Goal: Information Seeking & Learning: Learn about a topic

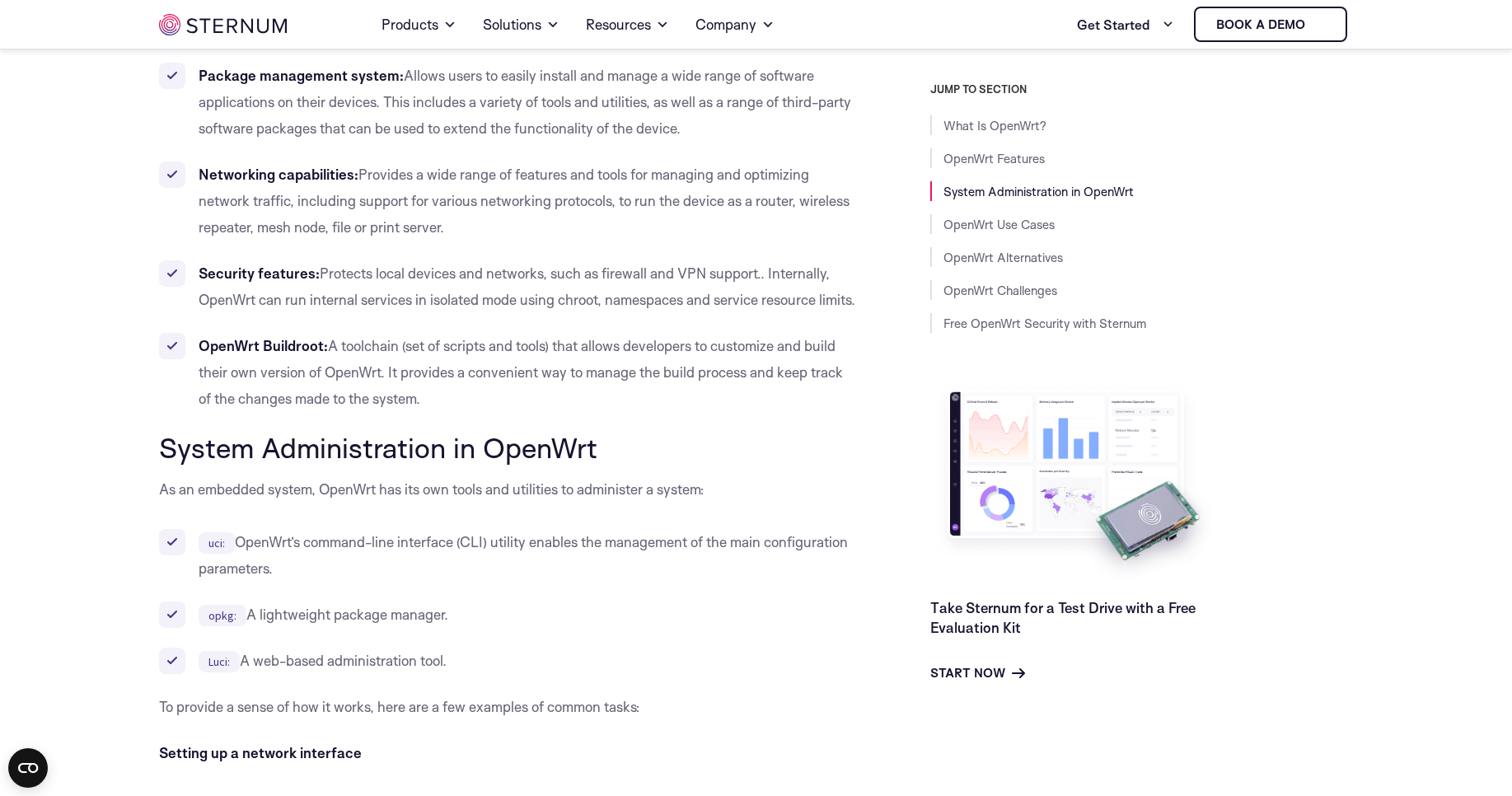
scroll to position [1202, 0]
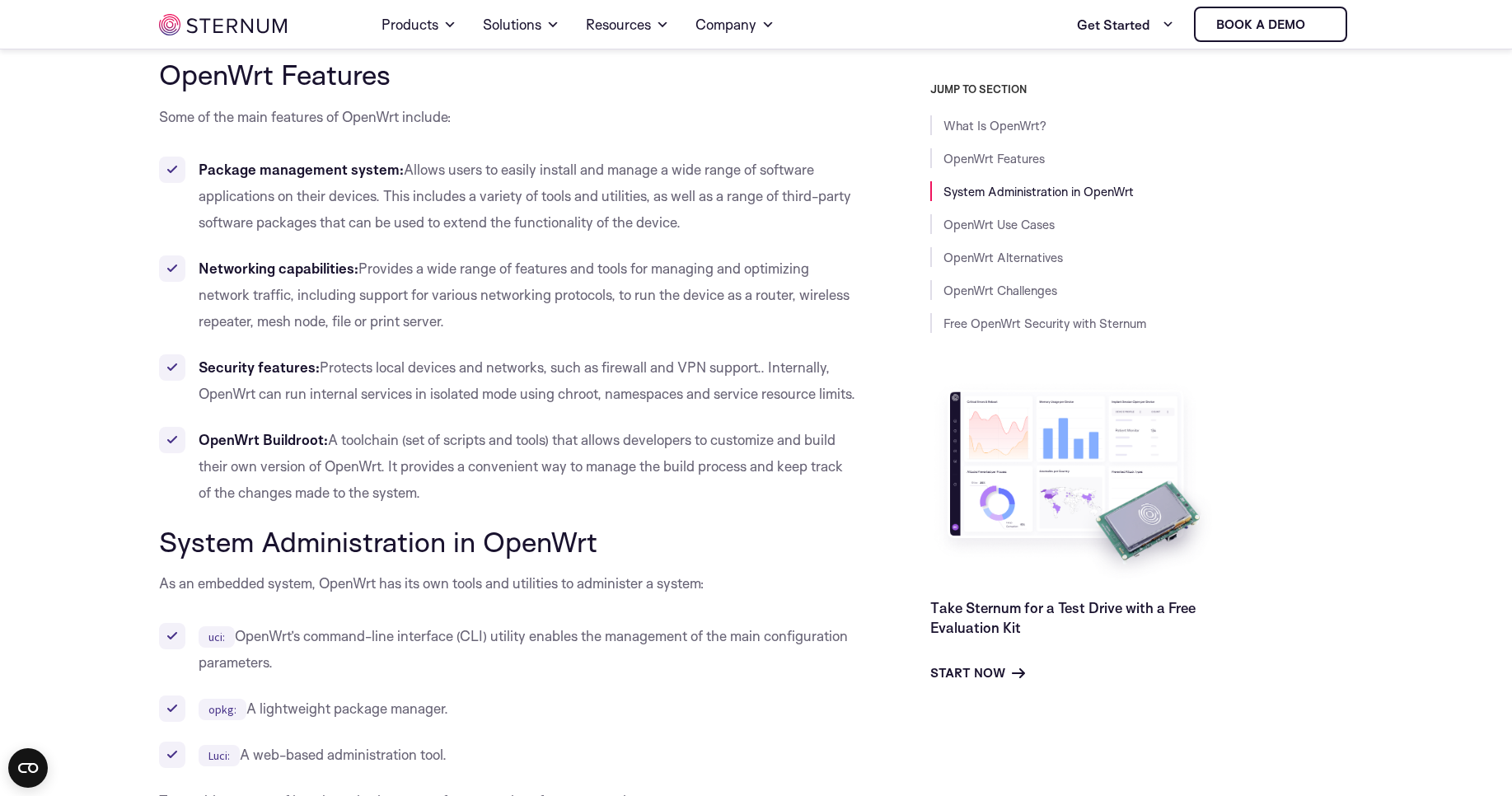
drag, startPoint x: 331, startPoint y: 468, endPoint x: 449, endPoint y: 525, distance: 131.0
click at [449, 506] on li "OpenWrt Buildroot: A toolchain (set of scripts and tools) that allows developer…" at bounding box center [508, 466] width 697 height 79
drag, startPoint x: 449, startPoint y: 524, endPoint x: 194, endPoint y: 464, distance: 262.0
click at [194, 464] on li "OpenWrt Buildroot: A toolchain (set of scripts and tools) that allows developer…" at bounding box center [508, 466] width 697 height 79
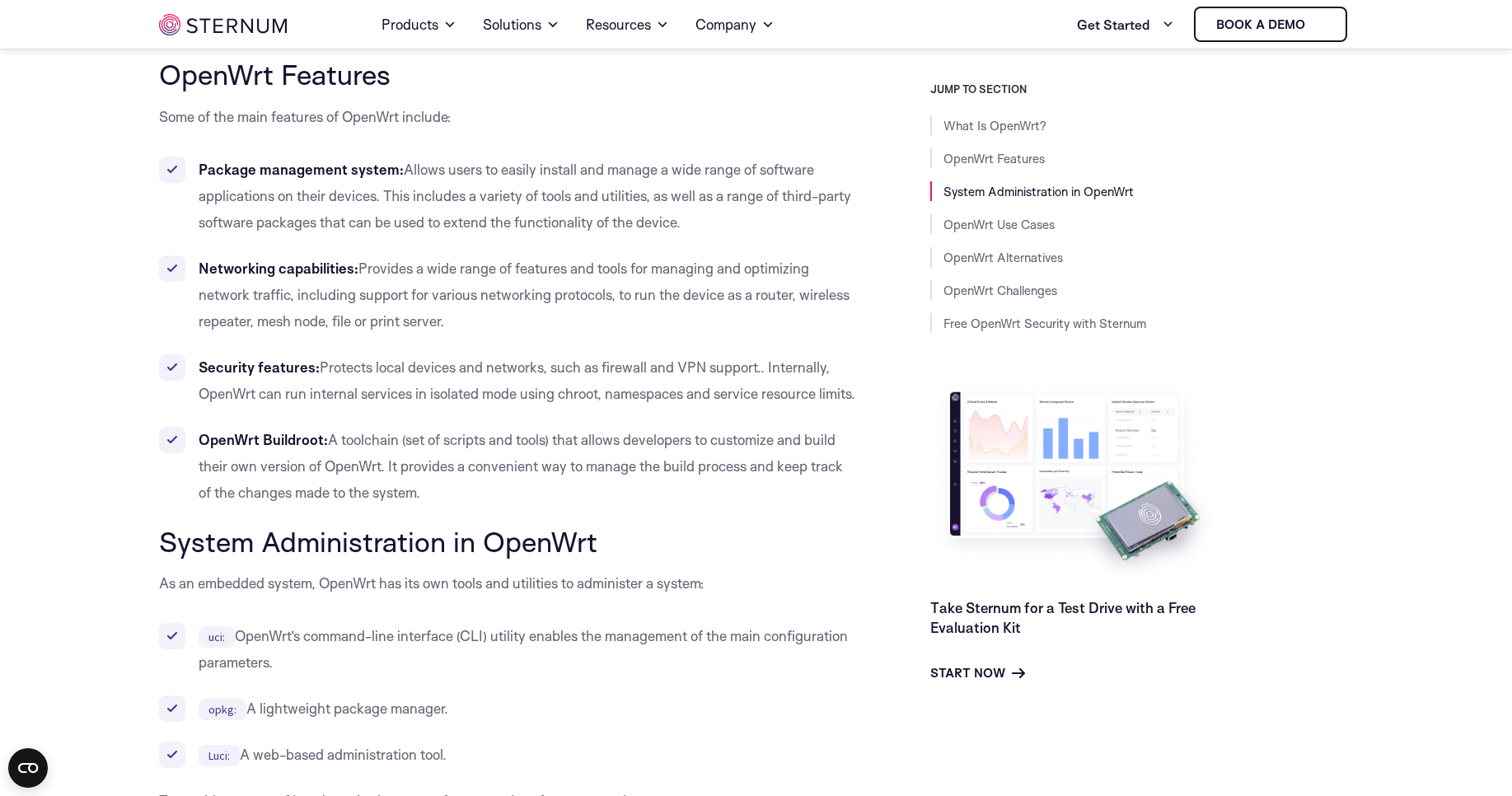
drag, startPoint x: 268, startPoint y: 432, endPoint x: 198, endPoint y: 377, distance: 89.0
click at [198, 377] on li "Security features: Protects local devices and networks, such as firewall and VP…" at bounding box center [508, 381] width 697 height 53
click at [395, 376] on li "Security features: Protects local devices and networks, such as firewall and VP…" at bounding box center [508, 381] width 697 height 53
click at [570, 371] on li "Security features: Protects local devices and networks, such as firewall and VP…" at bounding box center [508, 381] width 697 height 53
drag, startPoint x: 570, startPoint y: 371, endPoint x: 727, endPoint y: 370, distance: 157.0
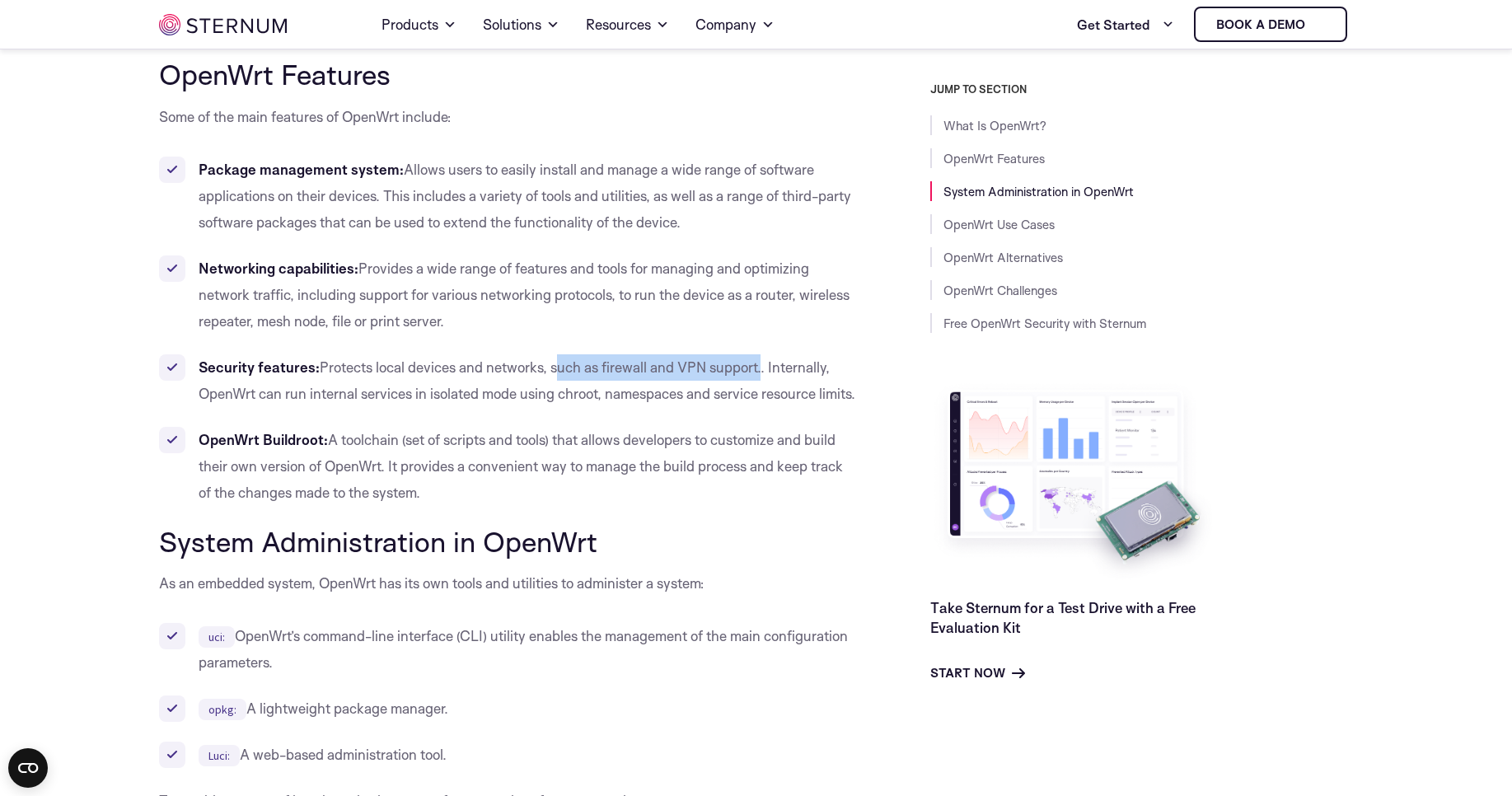
click at [727, 370] on li "Security features: Protects local devices and networks, such as firewall and VP…" at bounding box center [508, 381] width 697 height 53
drag, startPoint x: 176, startPoint y: 397, endPoint x: 243, endPoint y: 421, distance: 71.2
click at [243, 407] on li "Security features: Protects local devices and networks, such as firewall and VP…" at bounding box center [508, 381] width 697 height 53
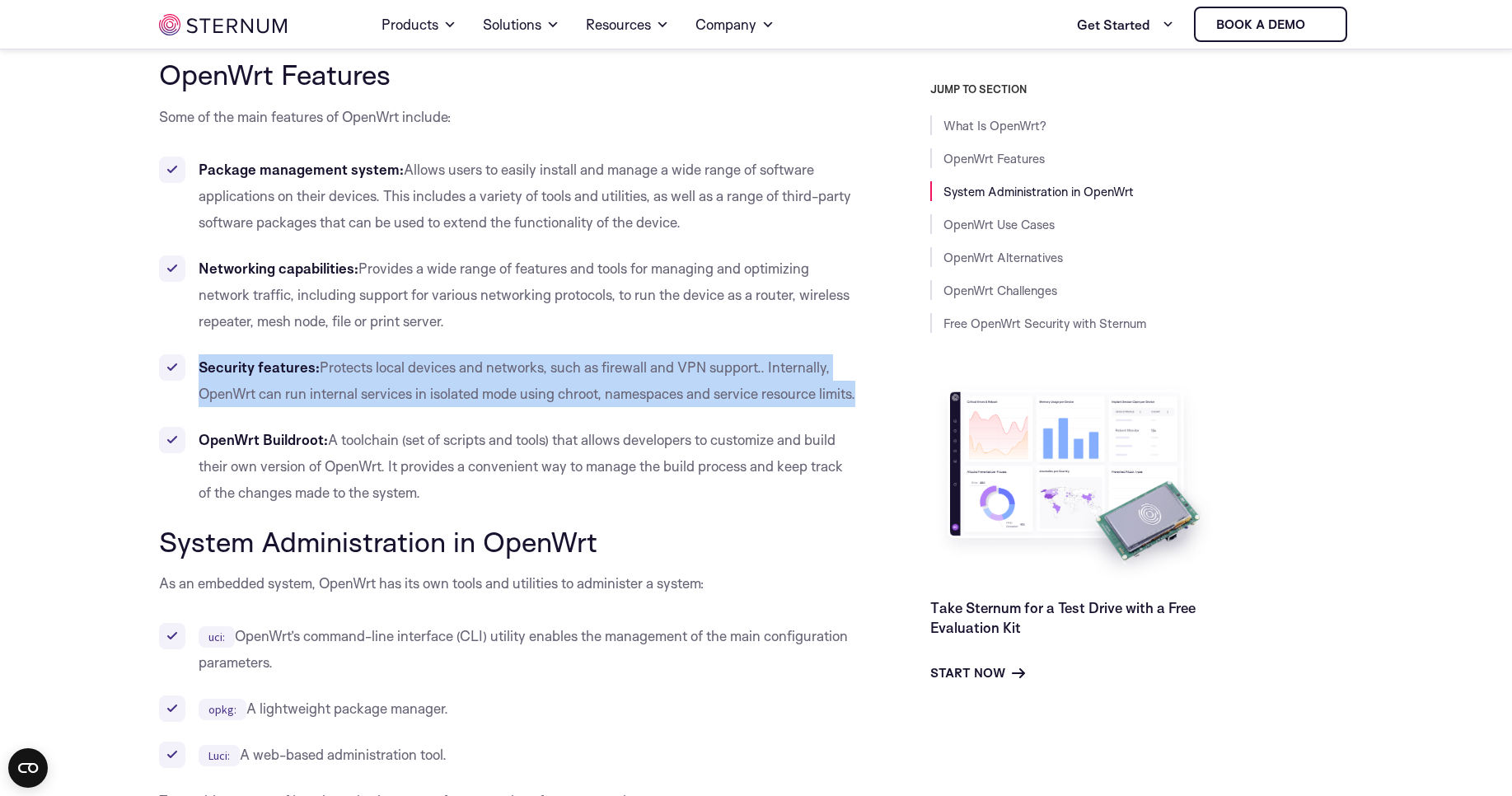
drag, startPoint x: 243, startPoint y: 421, endPoint x: 202, endPoint y: 369, distance: 66.2
click at [202, 369] on li "Security features: Protects local devices and networks, such as firewall and VP…" at bounding box center [508, 381] width 697 height 53
drag, startPoint x: 477, startPoint y: 311, endPoint x: 197, endPoint y: 249, distance: 286.8
click at [197, 249] on ul "Package management system: Allows users to easily install and manage a wide ran…" at bounding box center [508, 331] width 697 height 349
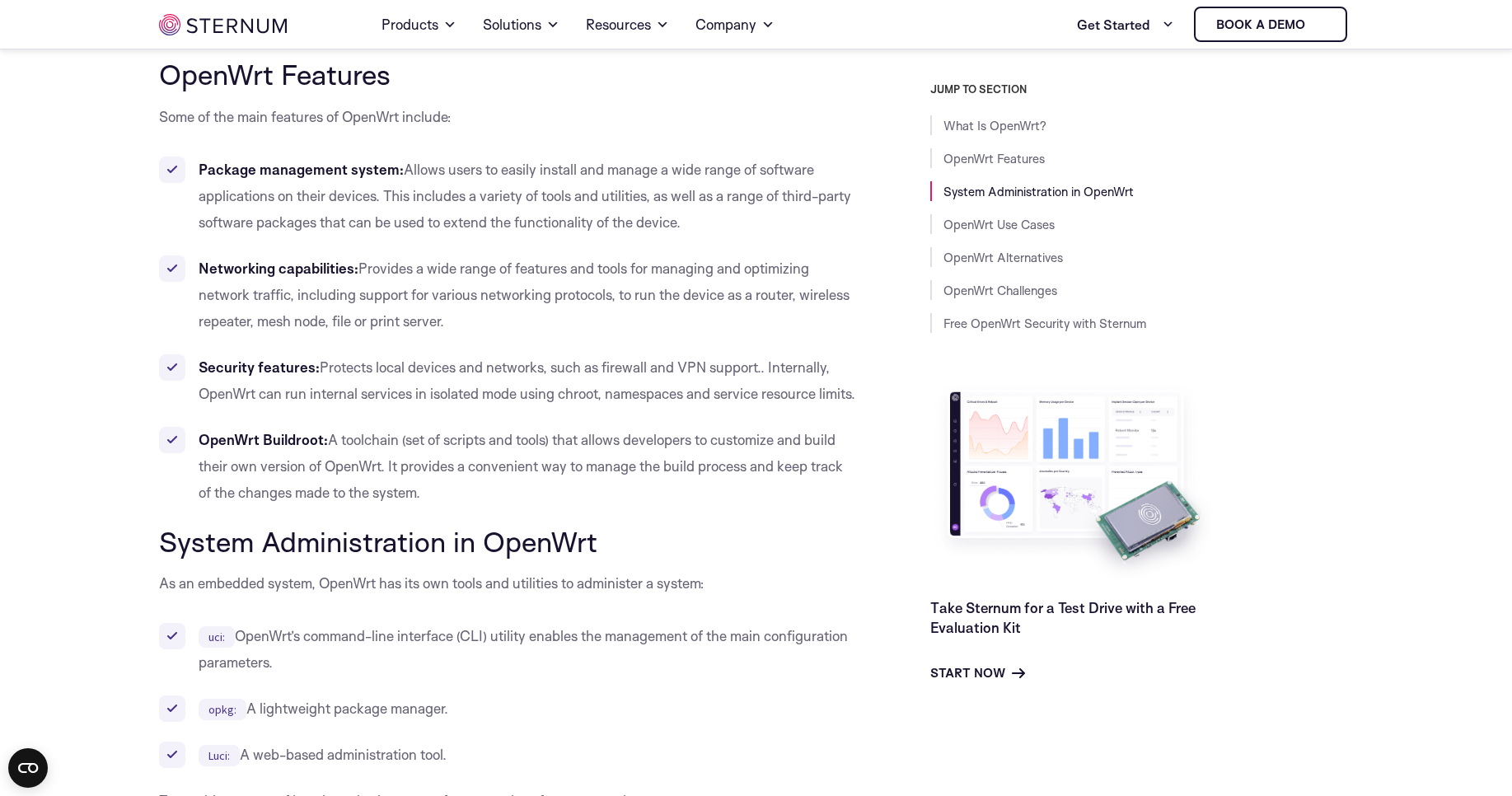
click at [308, 185] on li "Package management system: Allows users to easily install and manage a wide ran…" at bounding box center [508, 196] width 697 height 79
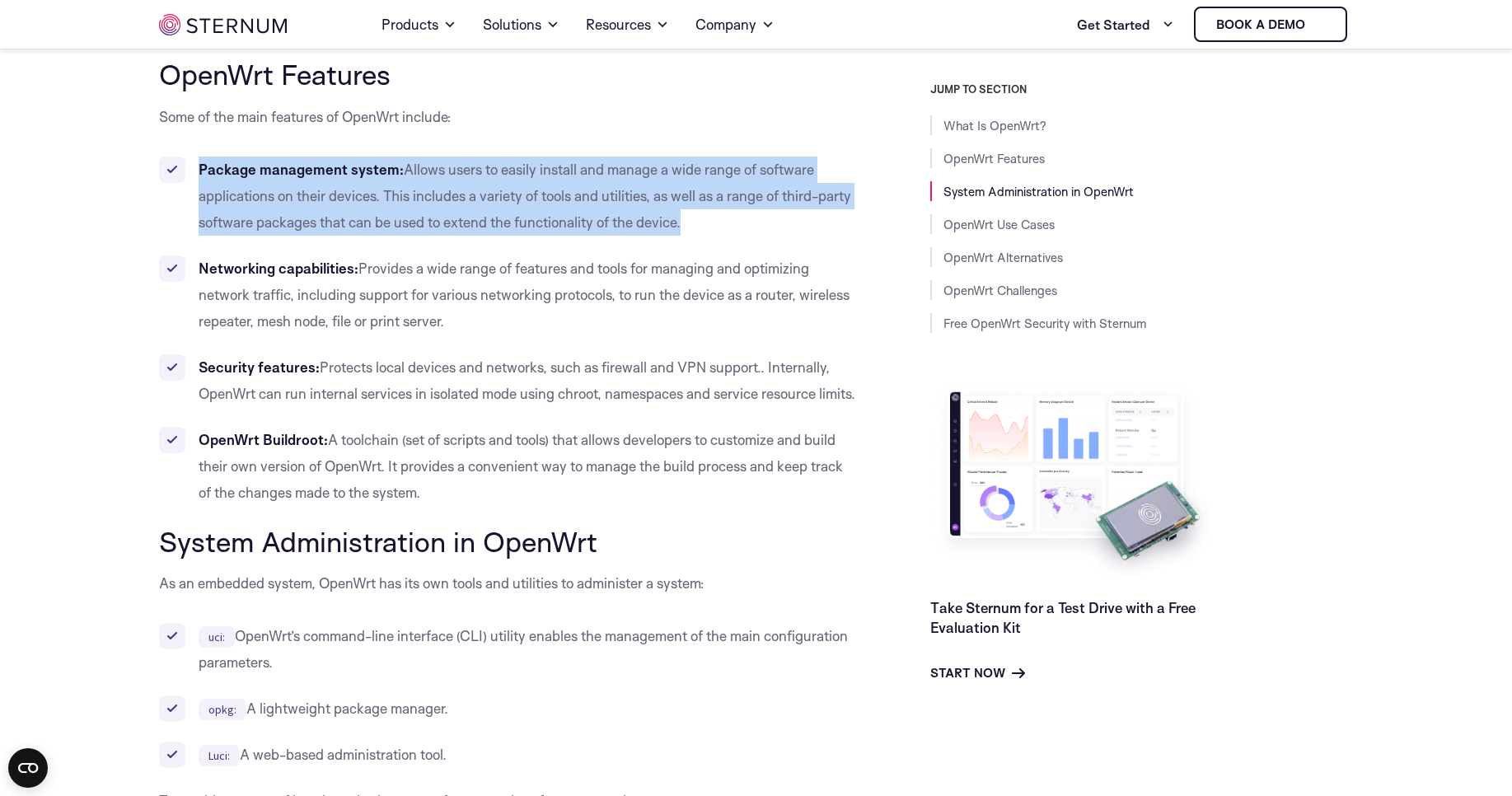
click at [308, 185] on li "Package management system: Allows users to easily install and manage a wide ran…" at bounding box center [508, 196] width 697 height 79
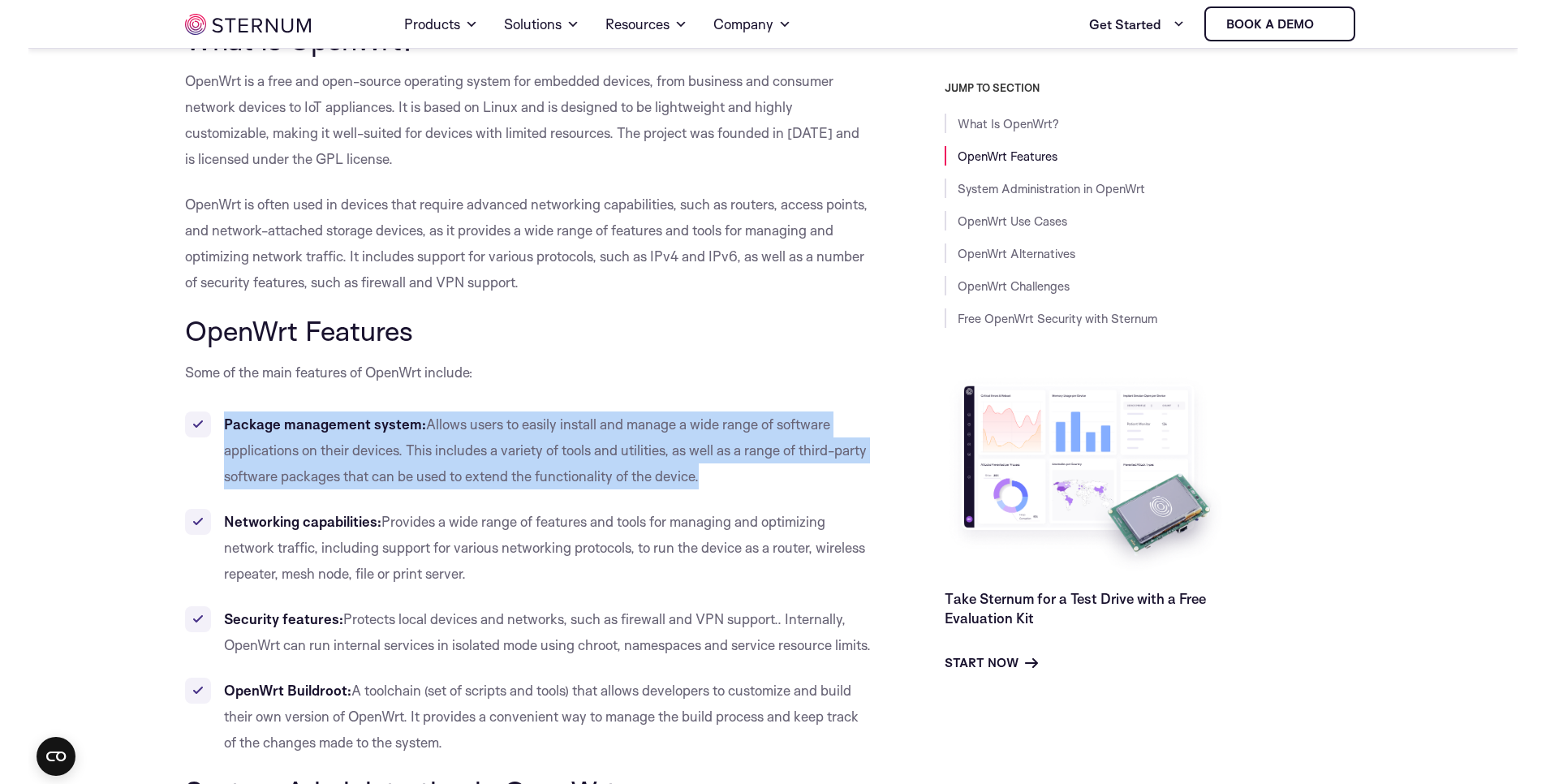
scroll to position [892, 0]
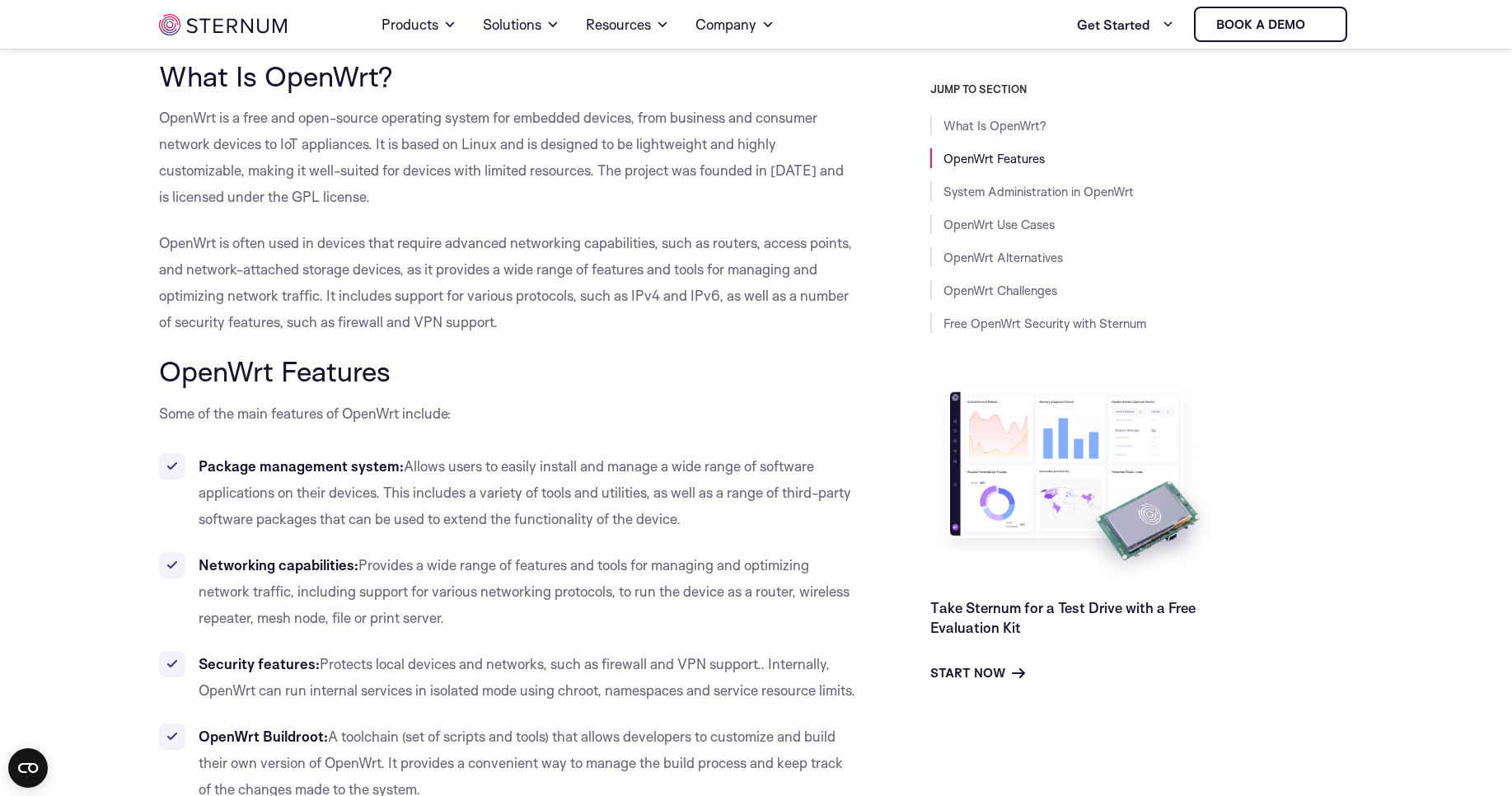
click at [201, 119] on p "OpenWrt is a free and open-source operating system for embedded devices, from b…" at bounding box center [508, 157] width 697 height 105
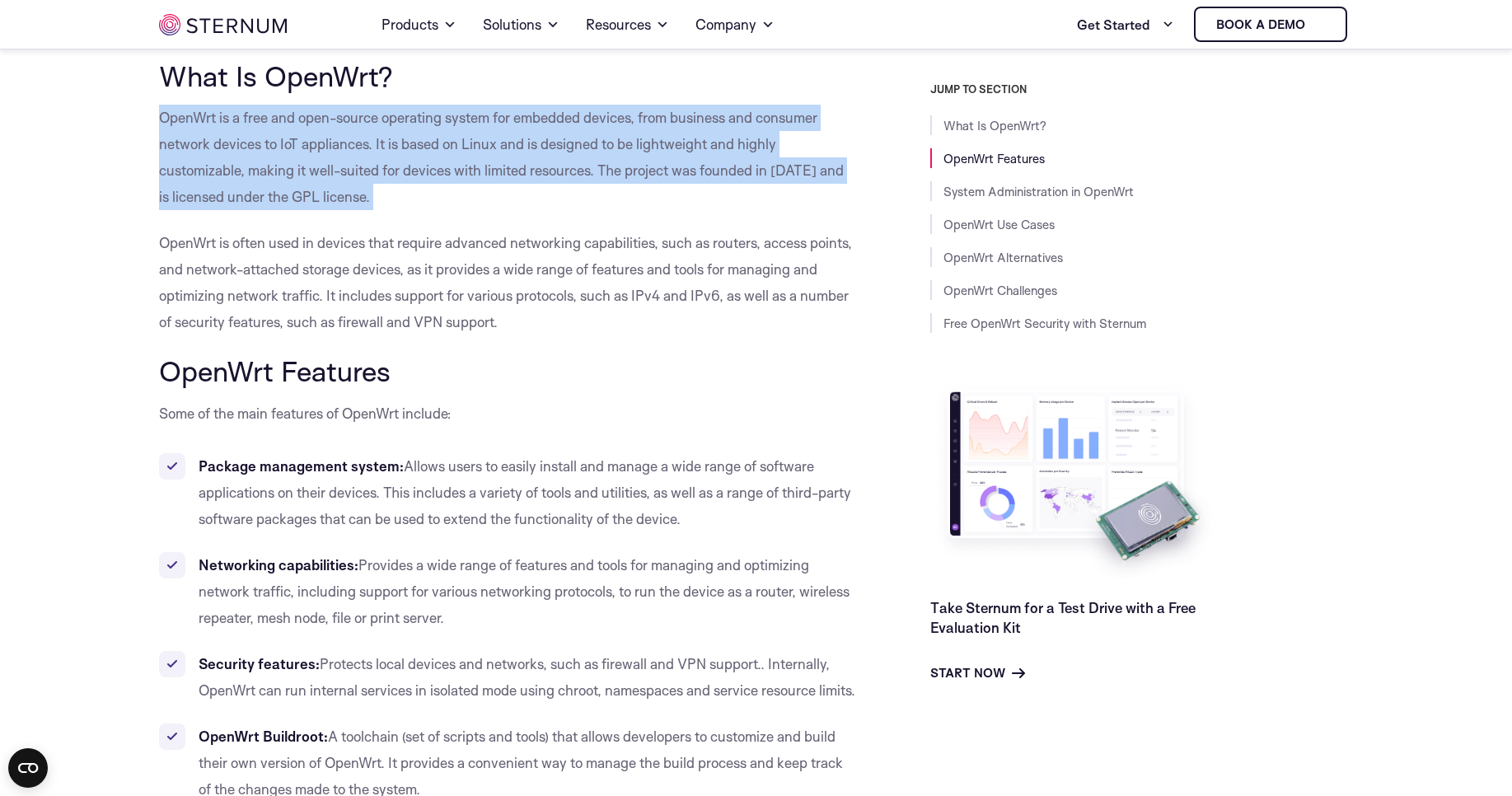
click at [201, 119] on p "OpenWrt is a free and open-source operating system for embedded devices, from b…" at bounding box center [508, 157] width 697 height 105
click at [254, 120] on p "OpenWrt is a free and open-source operating system for embedded devices, from b…" at bounding box center [508, 157] width 697 height 105
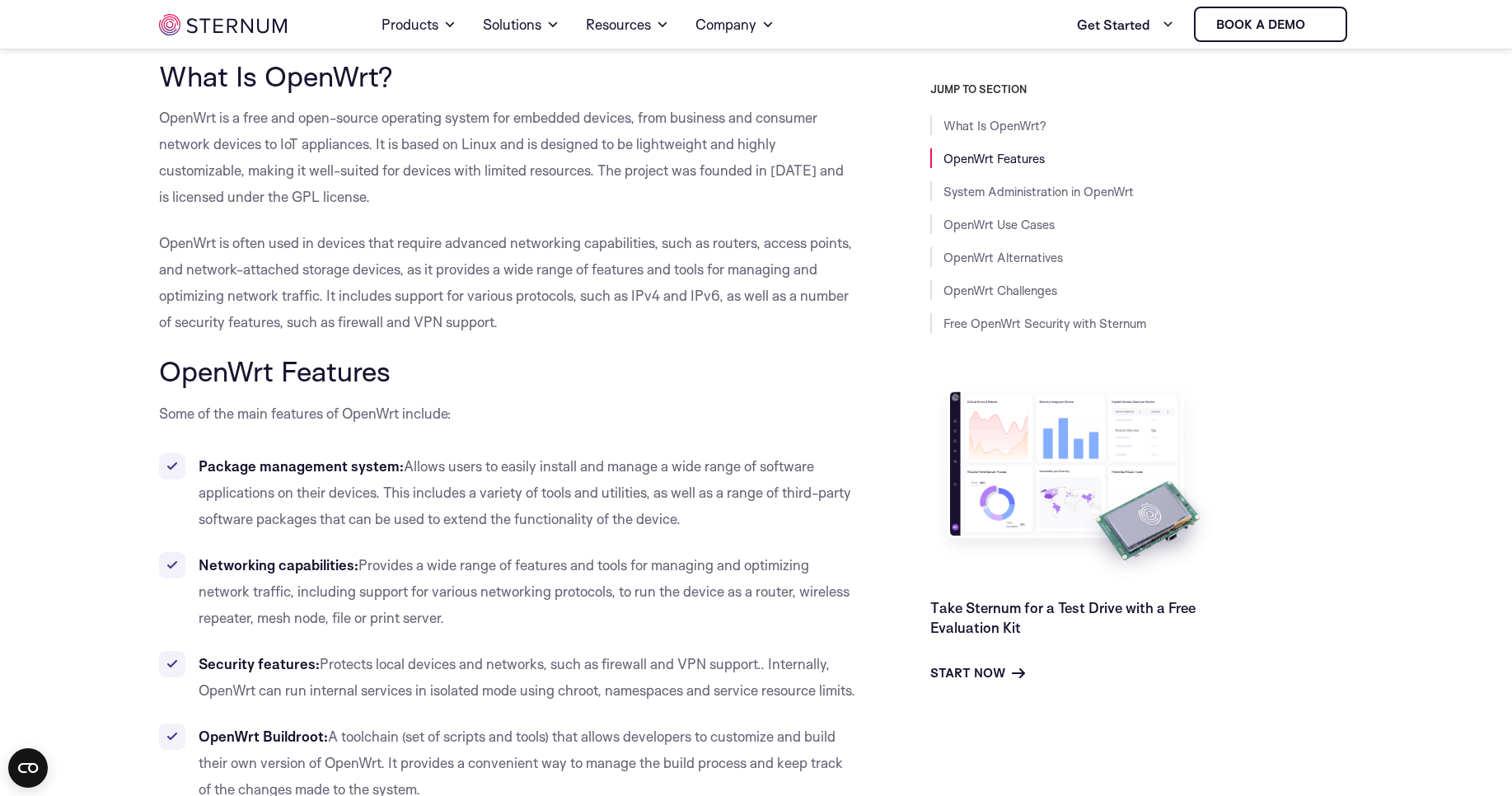
click at [336, 115] on p "OpenWrt is a free and open-source operating system for embedded devices, from b…" at bounding box center [508, 157] width 697 height 105
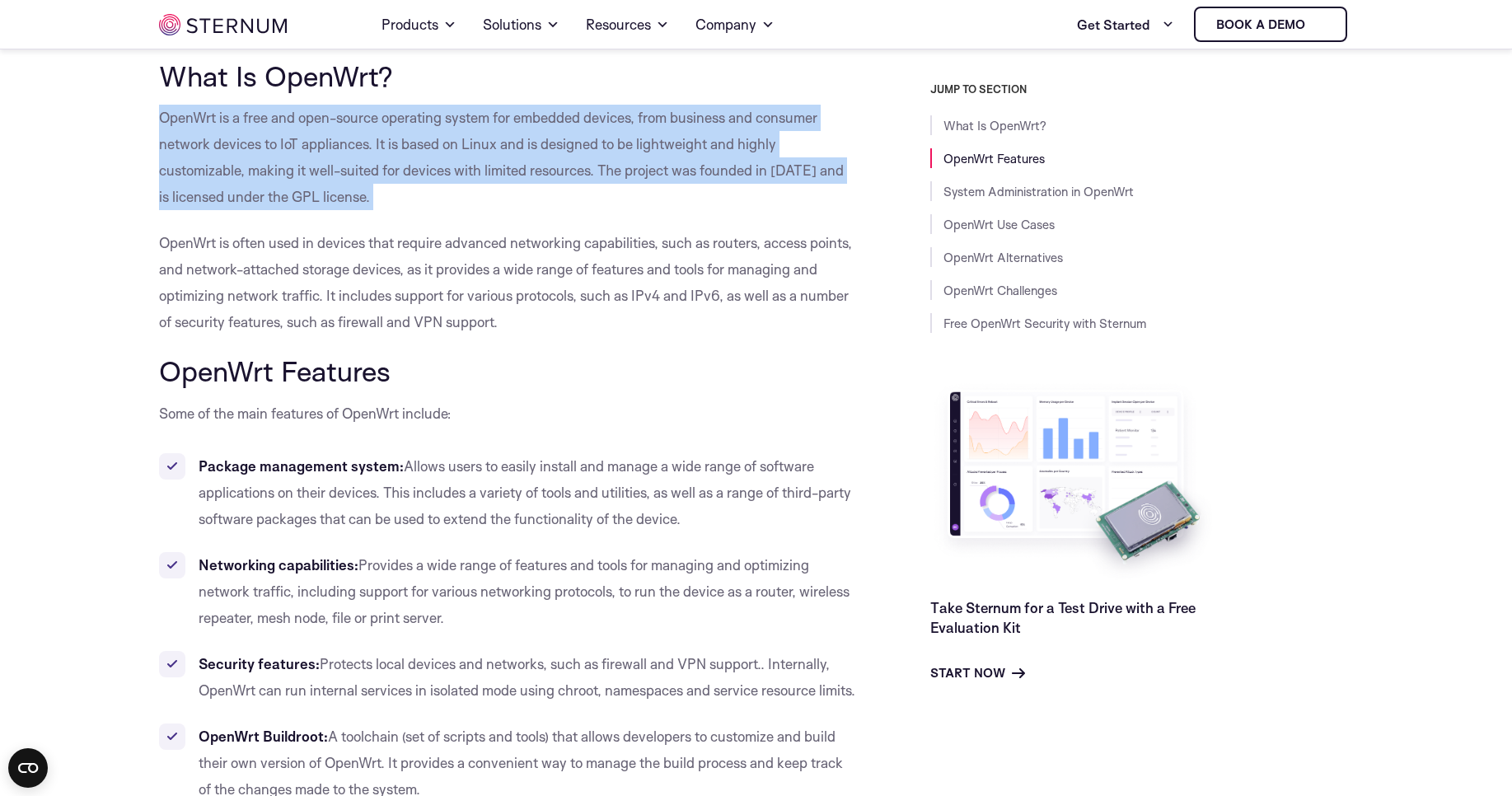
click at [336, 115] on p "OpenWrt is a free and open-source operating system for embedded devices, from b…" at bounding box center [508, 157] width 697 height 105
click at [463, 121] on p "OpenWrt is a free and open-source operating system for embedded devices, from b…" at bounding box center [508, 157] width 697 height 105
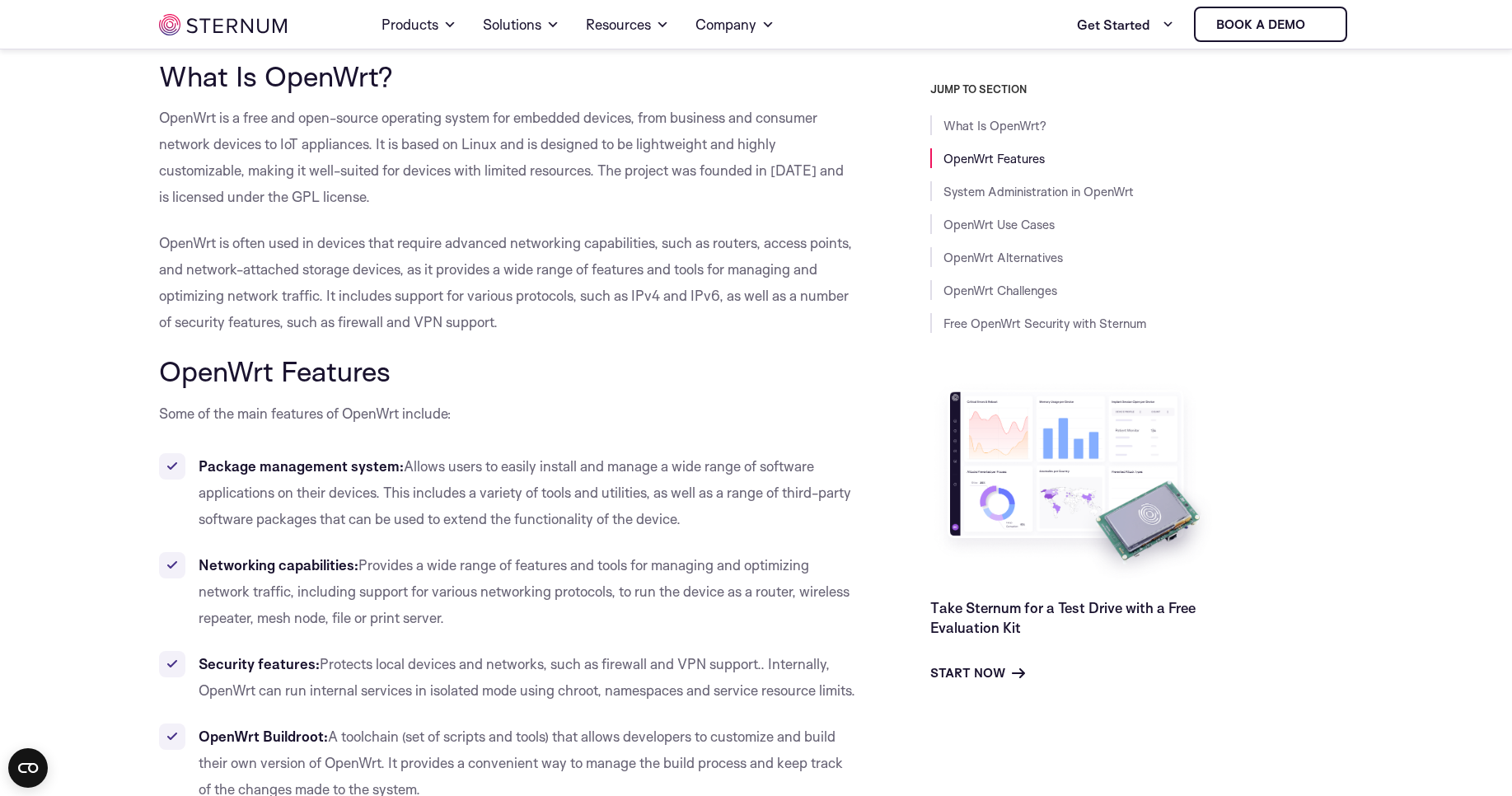
click at [222, 248] on p "OpenWrt is often used in devices that require advanced networking capabilities,…" at bounding box center [508, 283] width 697 height 105
click at [227, 253] on p "OpenWrt is often used in devices that require advanced networking capabilities,…" at bounding box center [508, 283] width 697 height 105
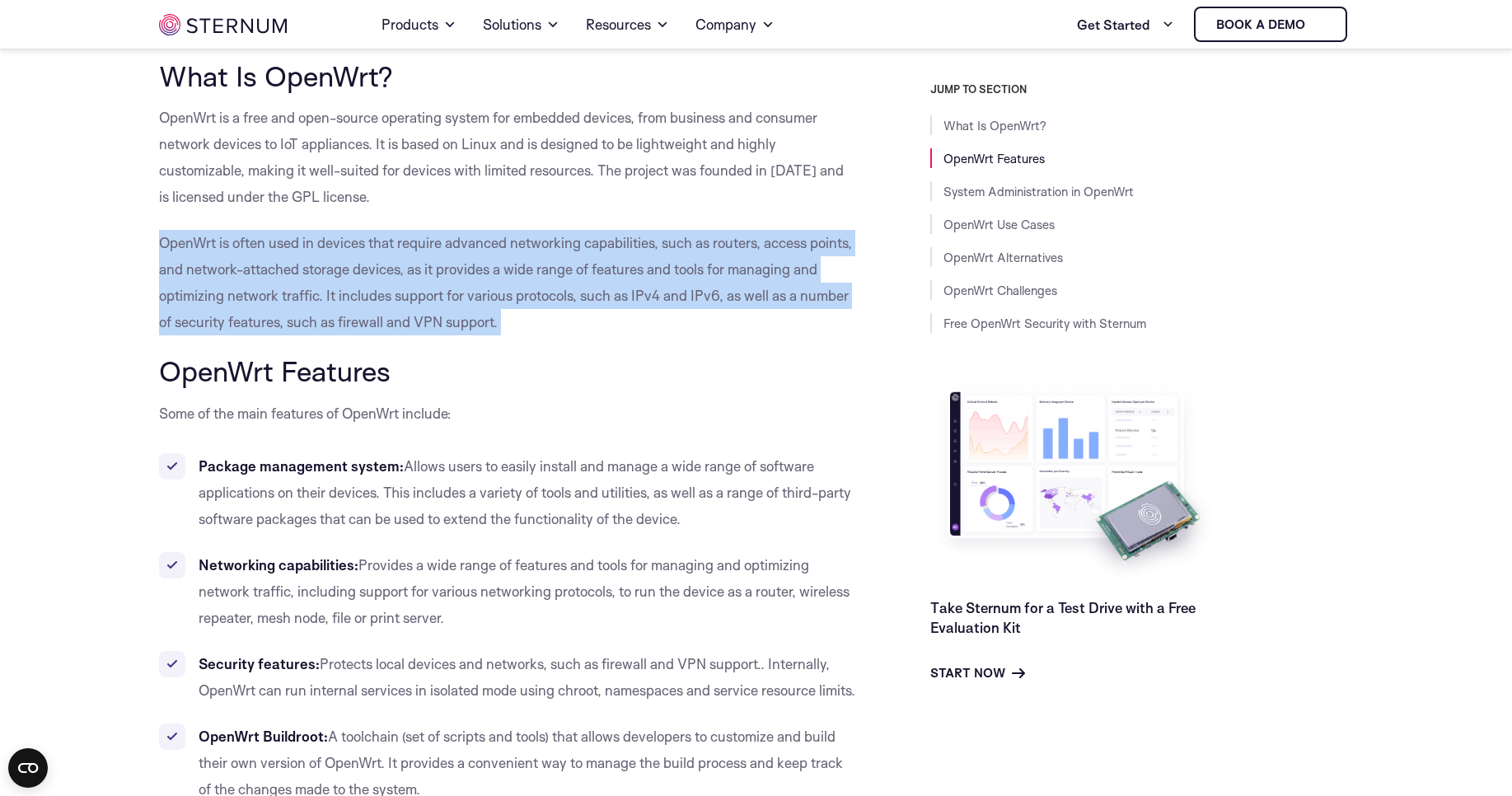
click at [227, 253] on p "OpenWrt is often used in devices that require advanced networking capabilities,…" at bounding box center [508, 283] width 697 height 105
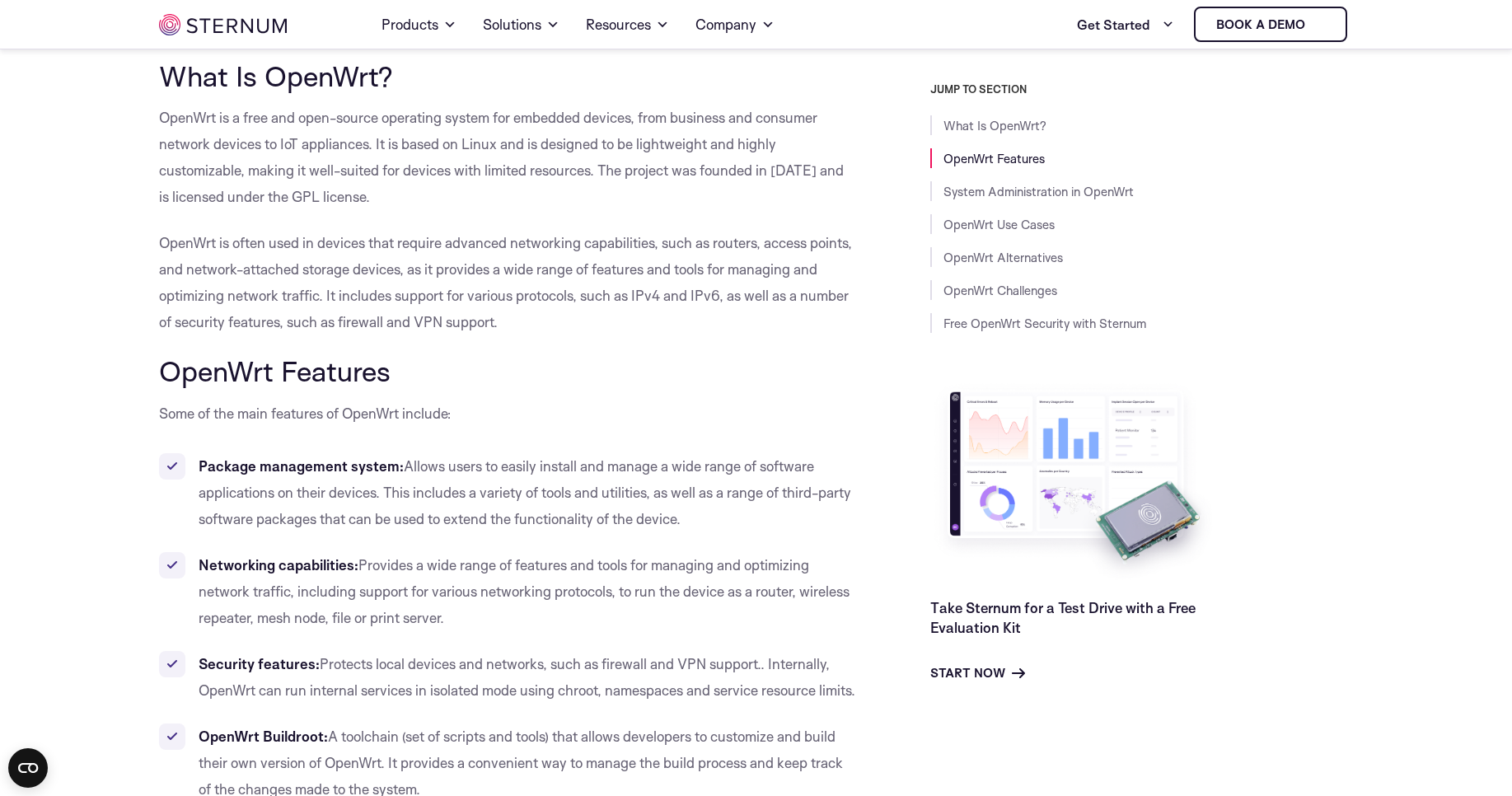
click at [227, 253] on p "OpenWrt is often used in devices that require advanced networking capabilities,…" at bounding box center [508, 283] width 697 height 105
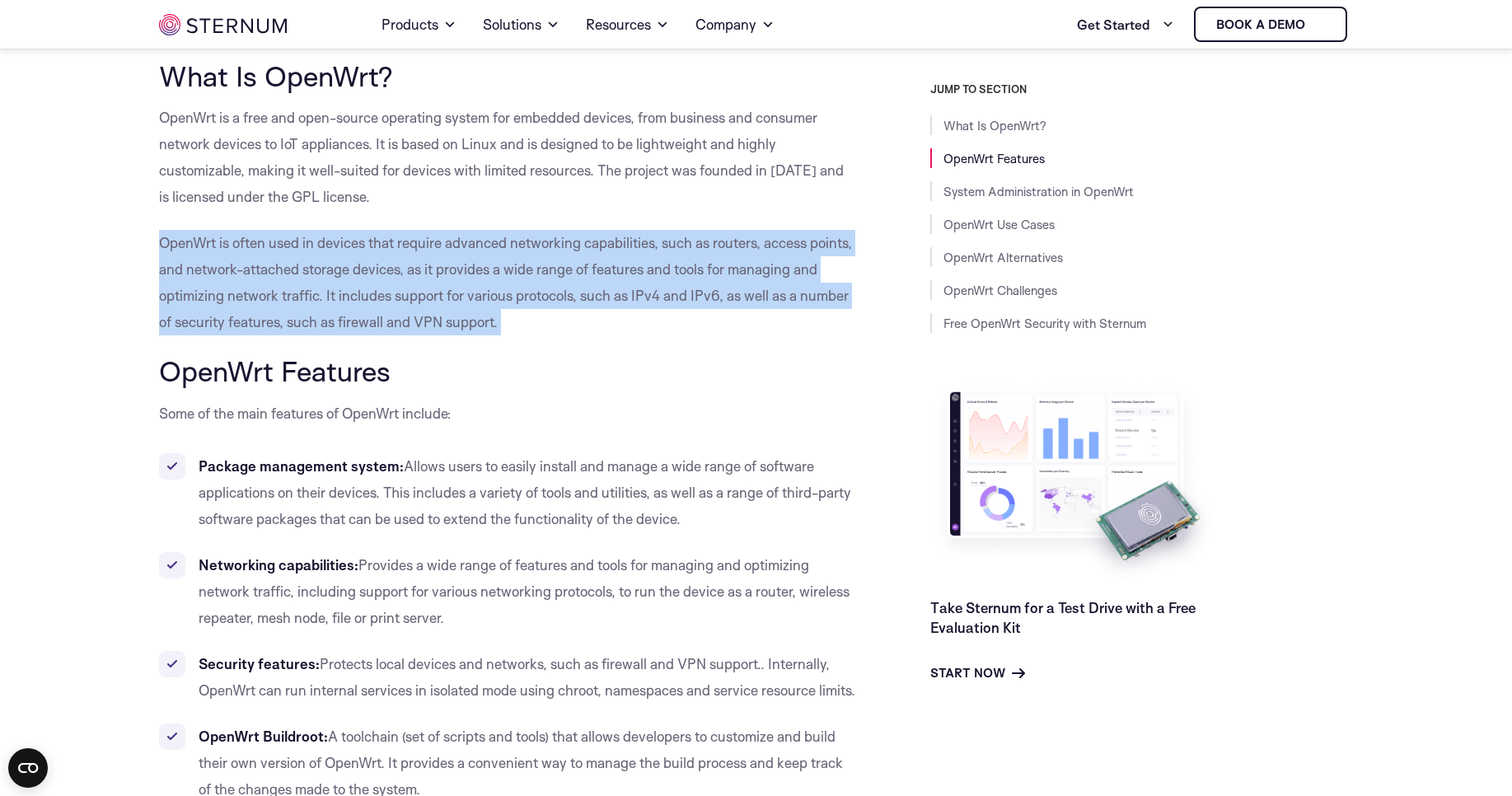
click at [227, 253] on p "OpenWrt is often used in devices that require advanced networking capabilities,…" at bounding box center [508, 283] width 697 height 105
drag, startPoint x: 149, startPoint y: 467, endPoint x: 796, endPoint y: 496, distance: 647.6
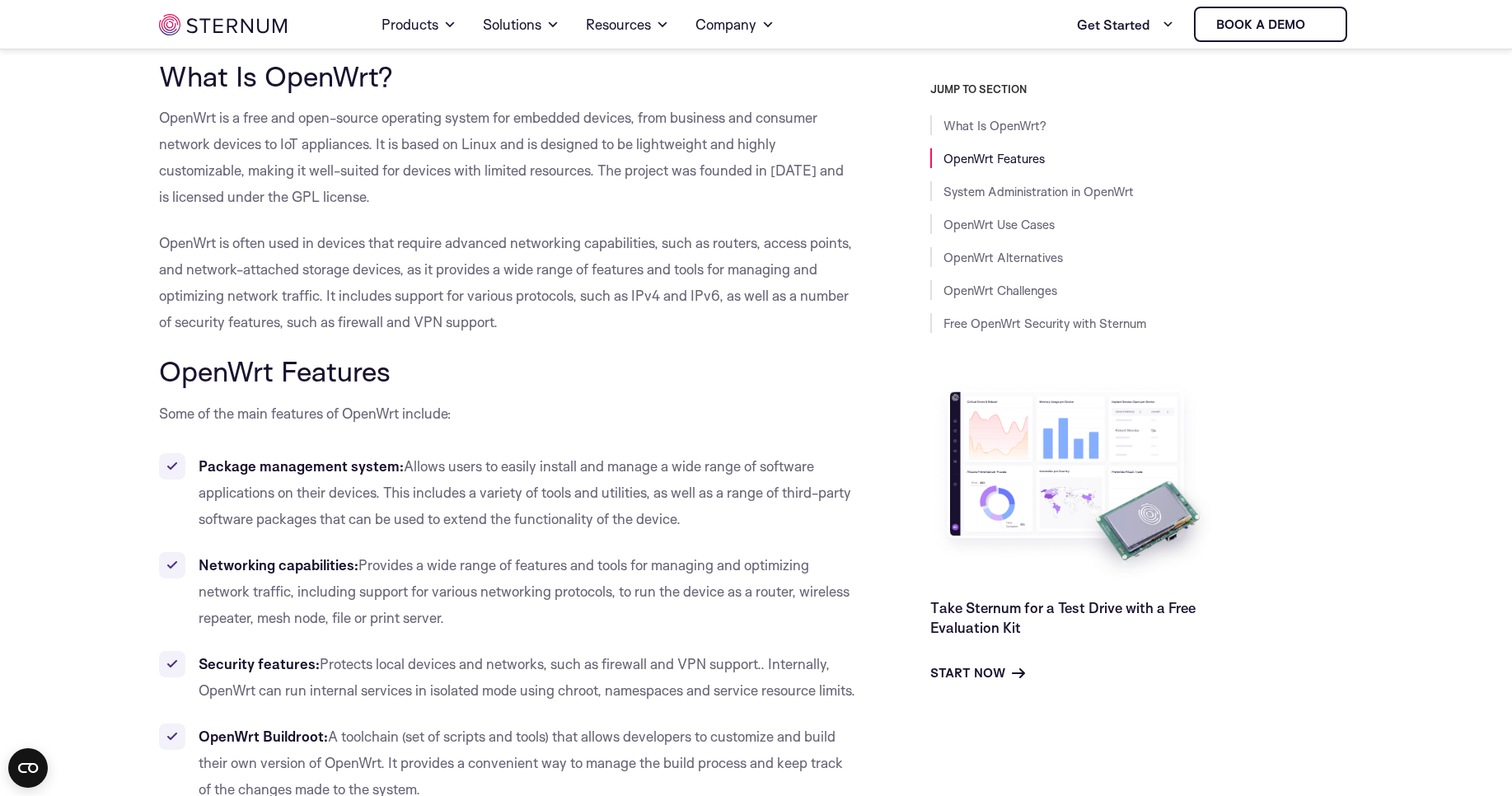
click at [797, 516] on li "Package management system: Allows users to easily install and manage a wide ran…" at bounding box center [508, 492] width 697 height 79
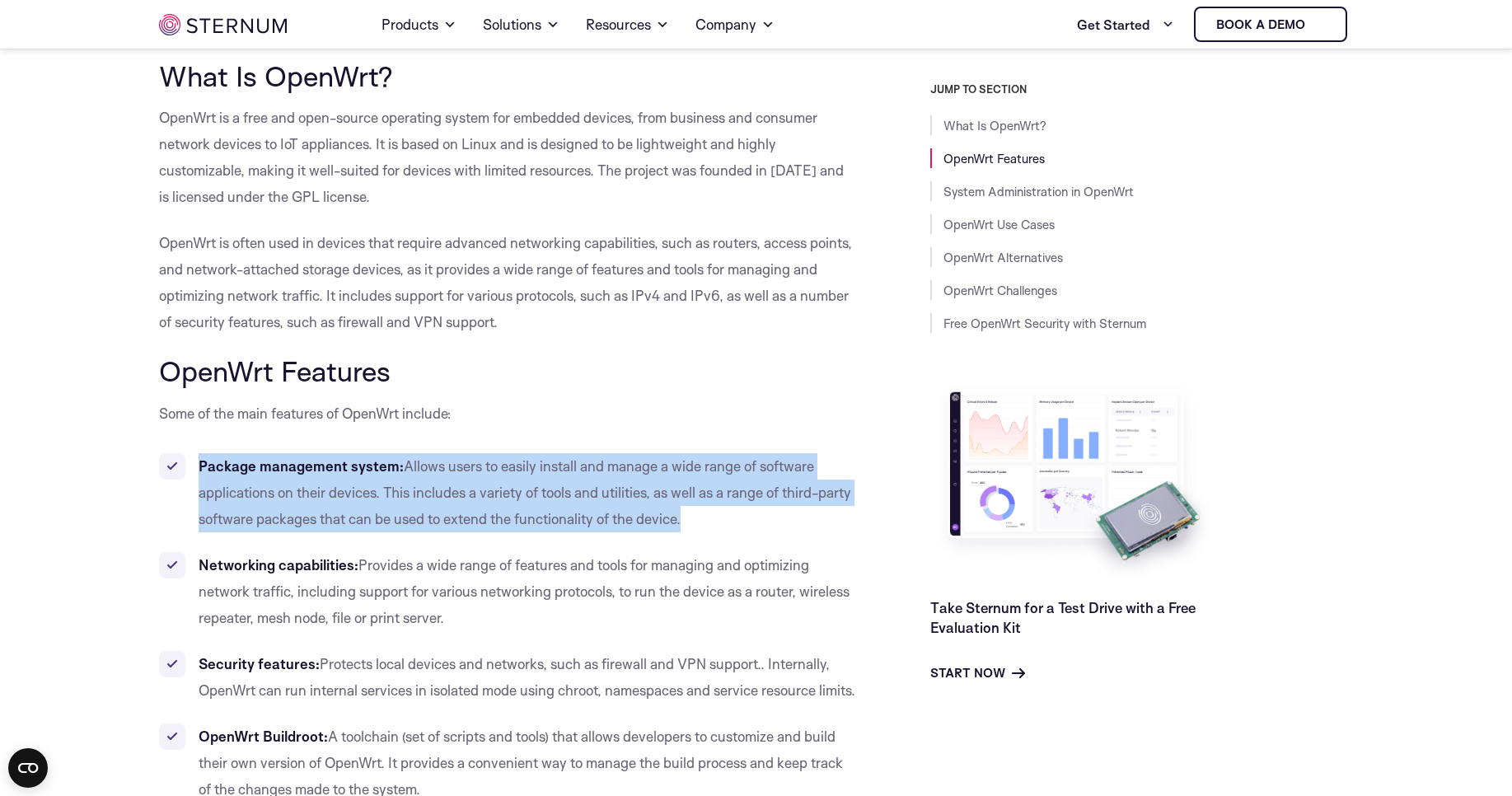
click at [797, 516] on li "Package management system: Allows users to easily install and manage a wide ran…" at bounding box center [508, 492] width 697 height 79
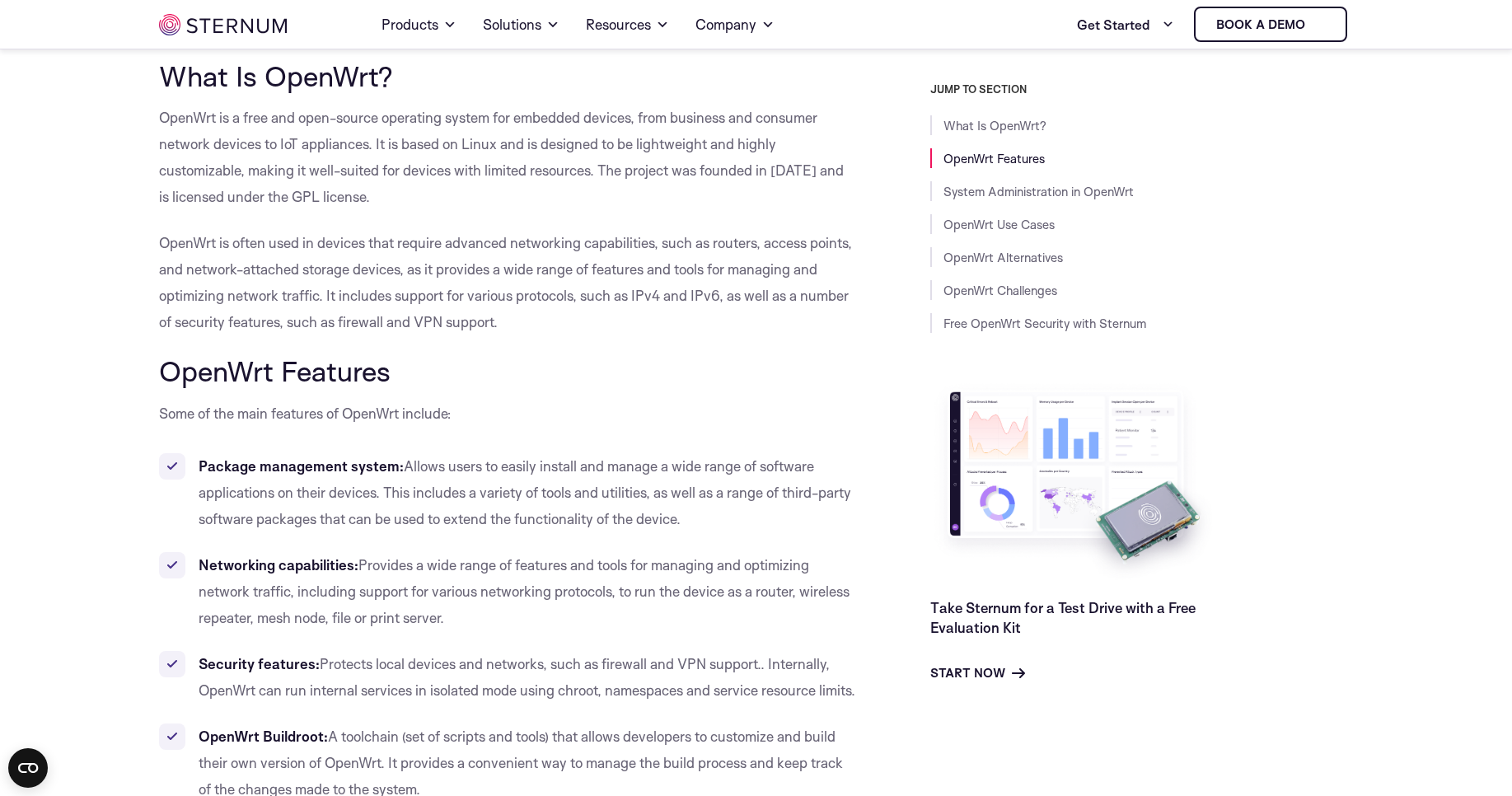
click at [773, 503] on li "Package management system: Allows users to easily install and manage a wide ran…" at bounding box center [508, 492] width 697 height 79
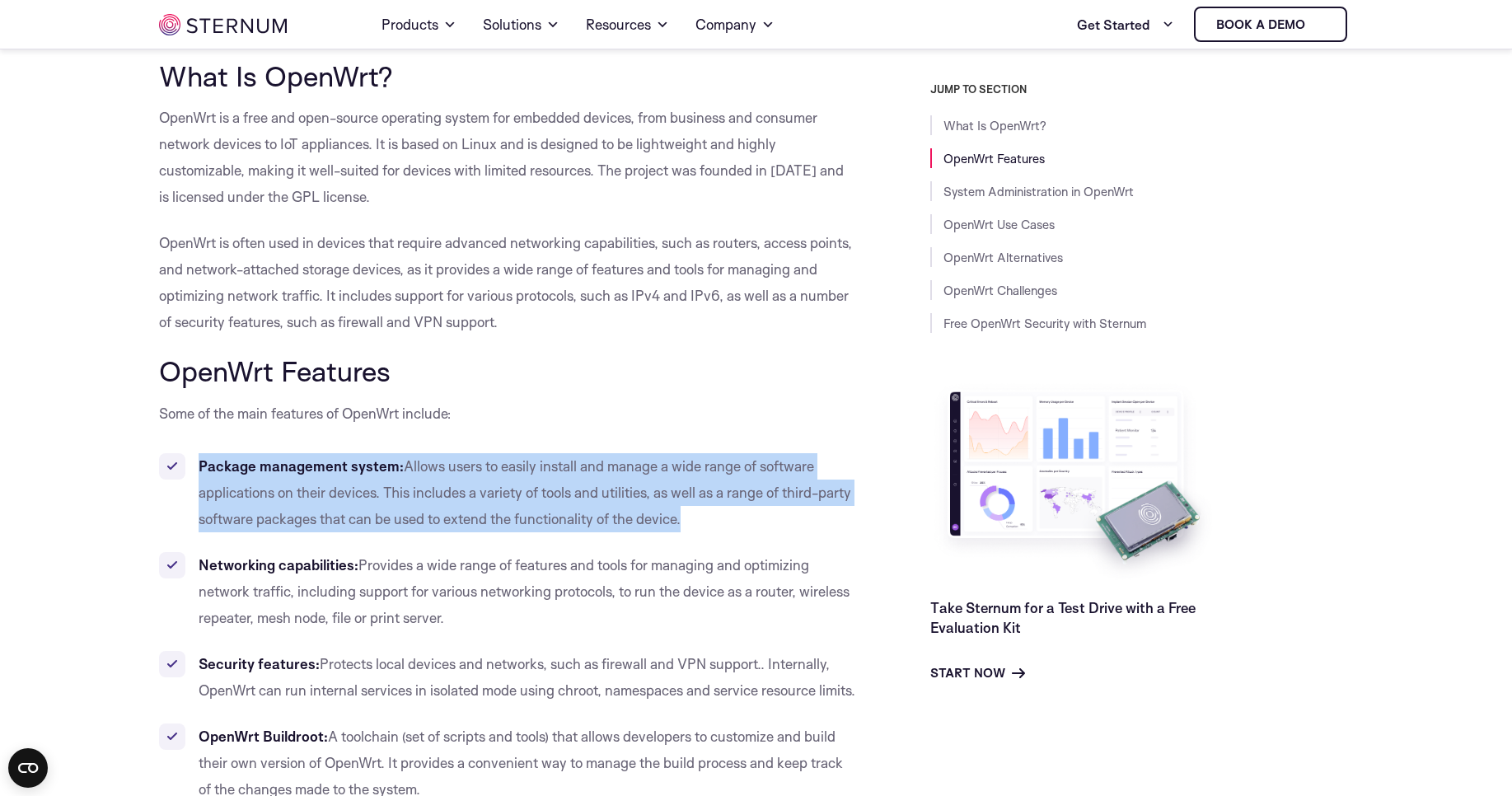
click at [773, 503] on li "Package management system: Allows users to easily install and manage a wide ran…" at bounding box center [508, 492] width 697 height 79
click at [776, 477] on li "Package management system: Allows users to easily install and manage a wide ran…" at bounding box center [508, 492] width 697 height 79
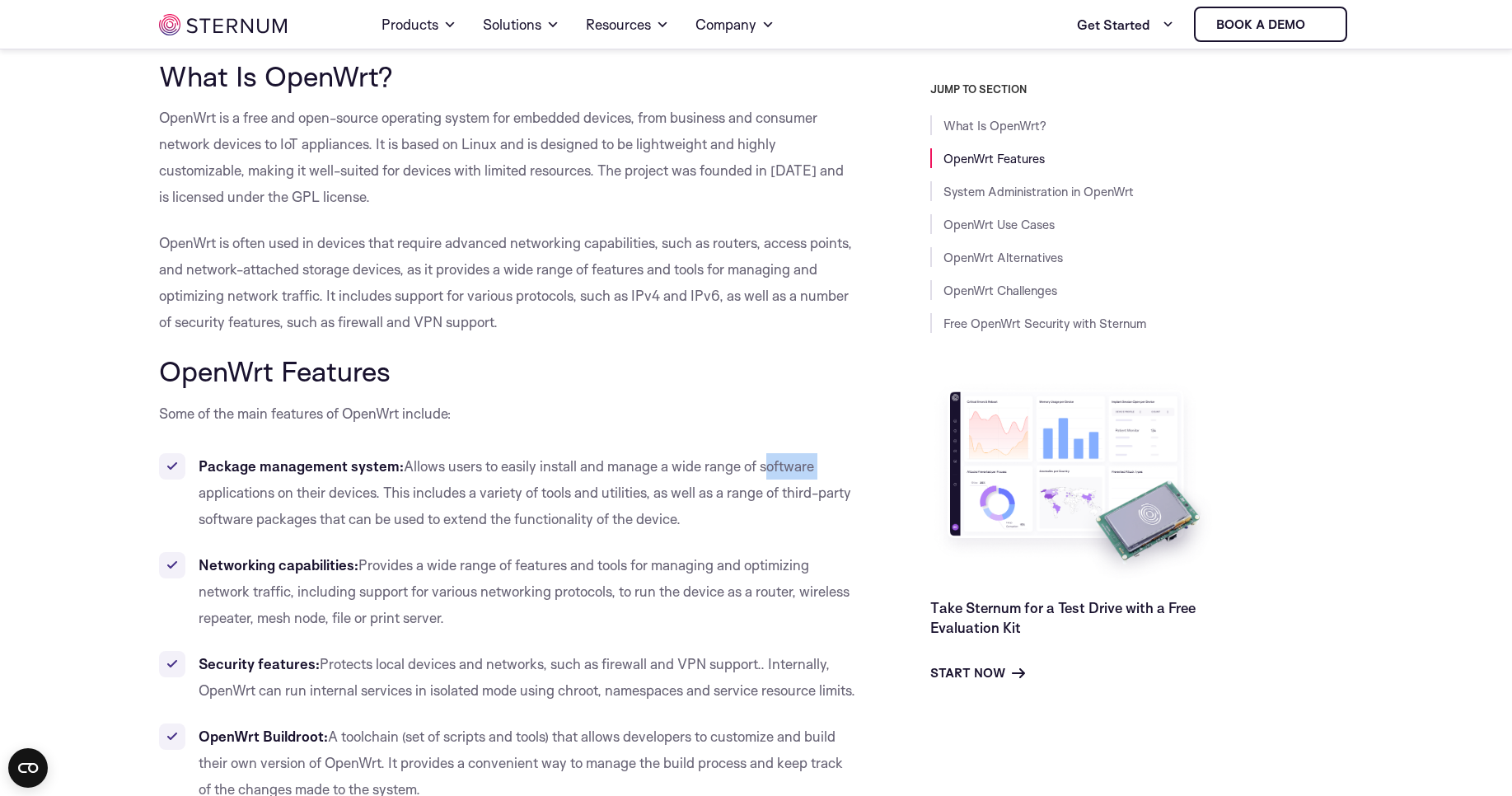
click at [776, 477] on li "Package management system: Allows users to easily install and manage a wide ran…" at bounding box center [508, 492] width 697 height 79
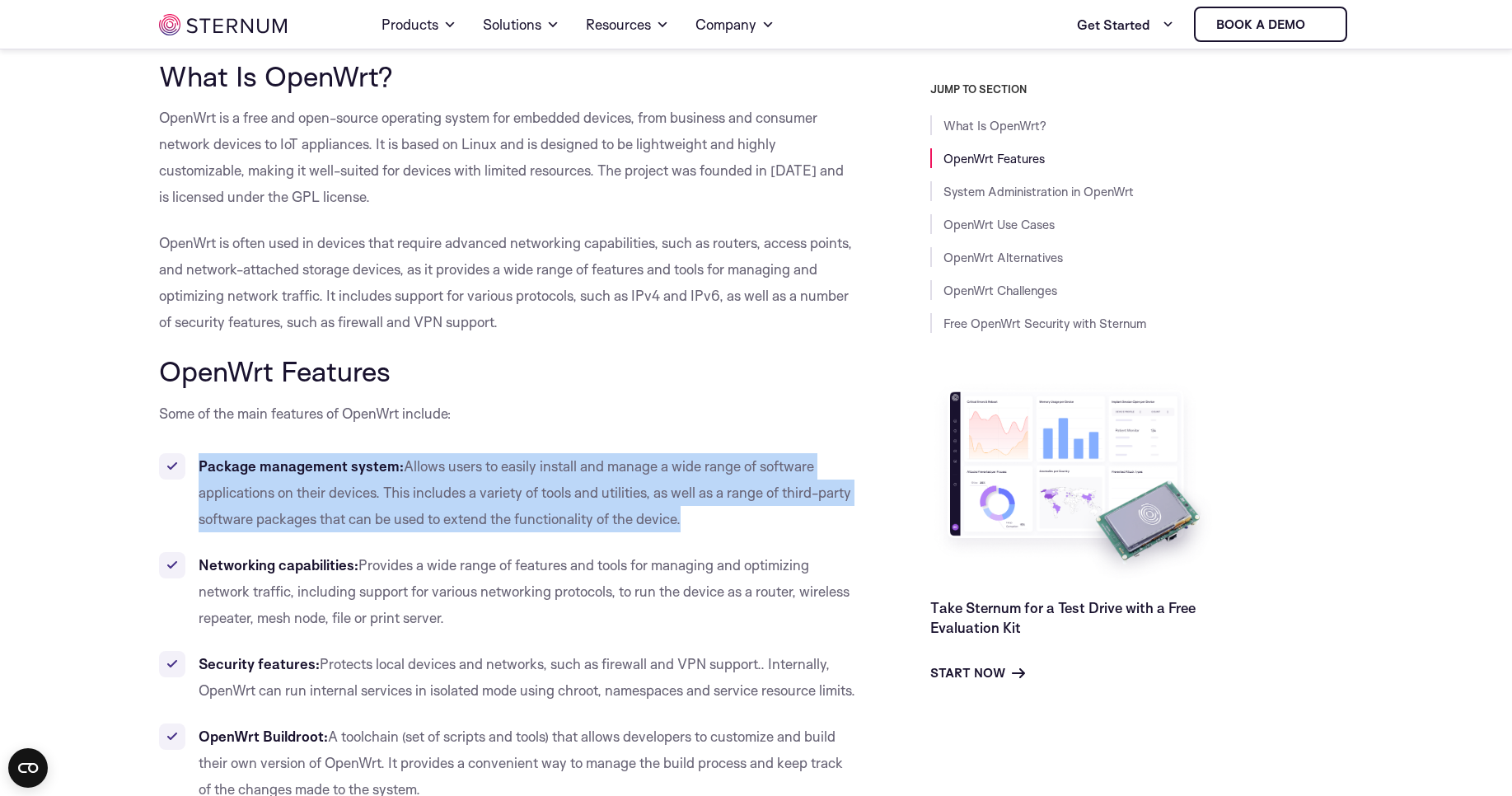
click at [776, 477] on li "Package management system: Allows users to easily install and manage a wide ran…" at bounding box center [508, 492] width 697 height 79
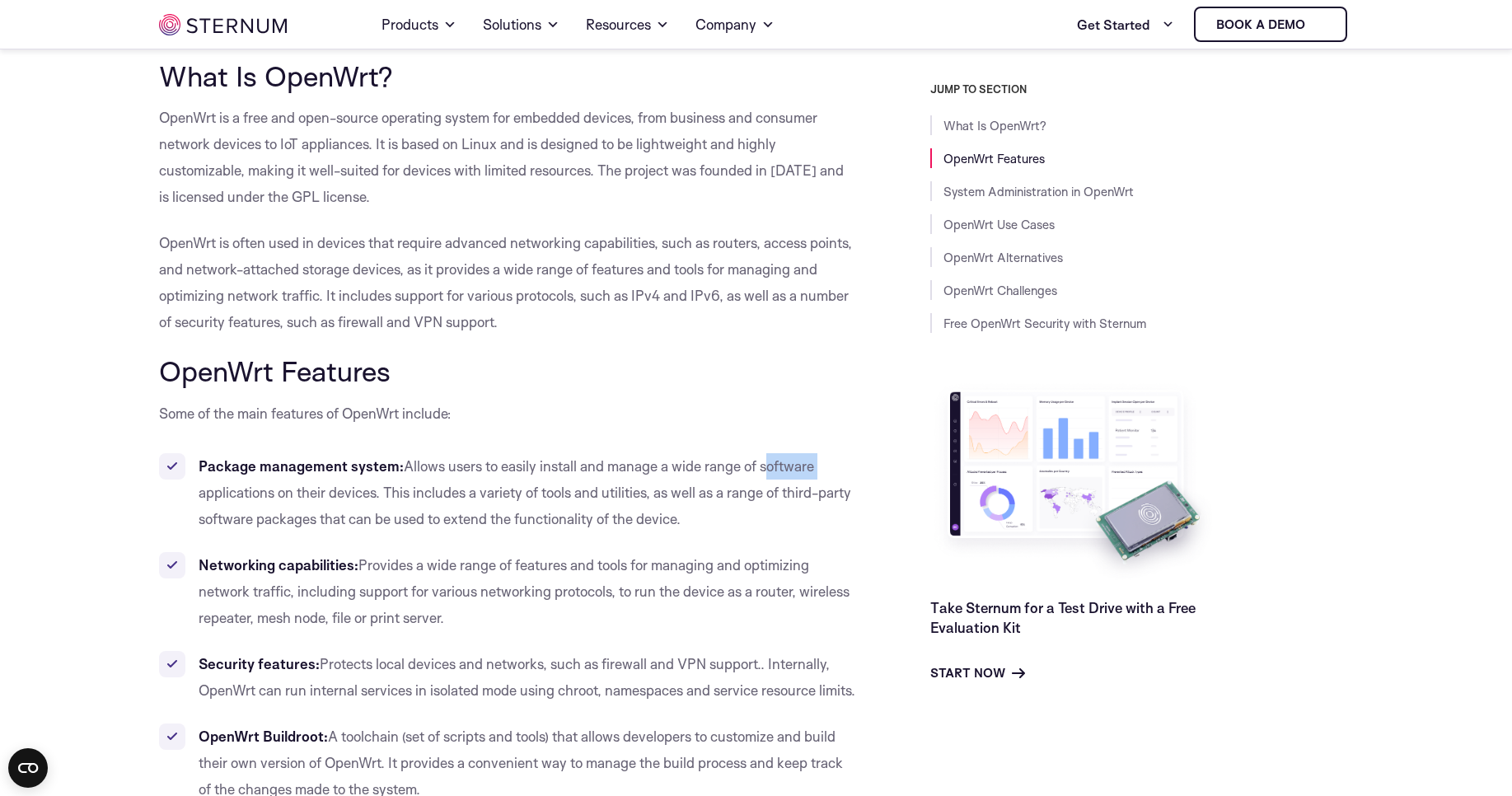
click at [776, 477] on li "Package management system: Allows users to easily install and manage a wide ran…" at bounding box center [508, 492] width 697 height 79
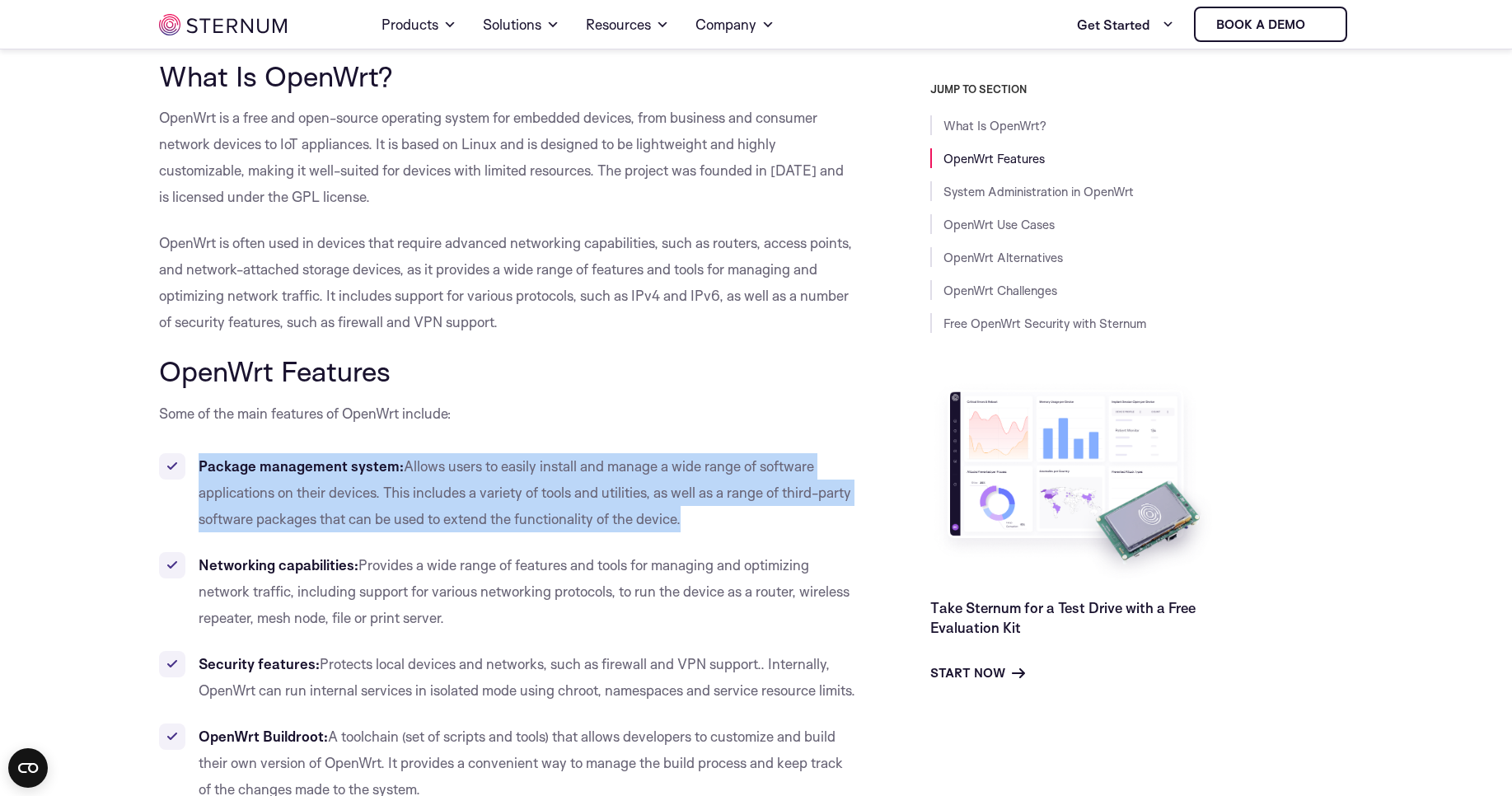
click at [776, 477] on li "Package management system: Allows users to easily install and manage a wide ran…" at bounding box center [508, 492] width 697 height 79
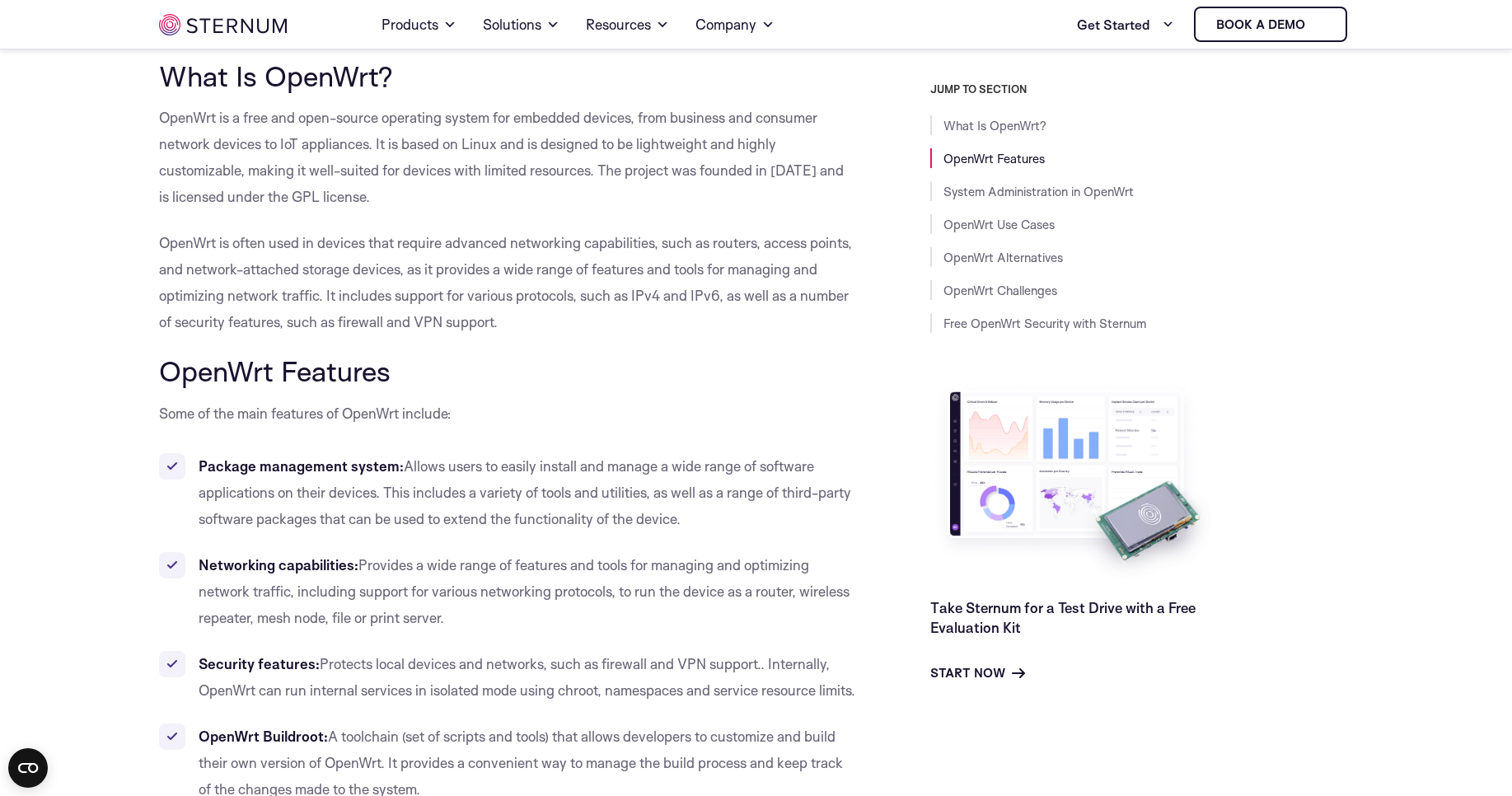
click at [834, 573] on li "Networking capabilities: Provides a wide range of features and tools for managi…" at bounding box center [508, 592] width 697 height 79
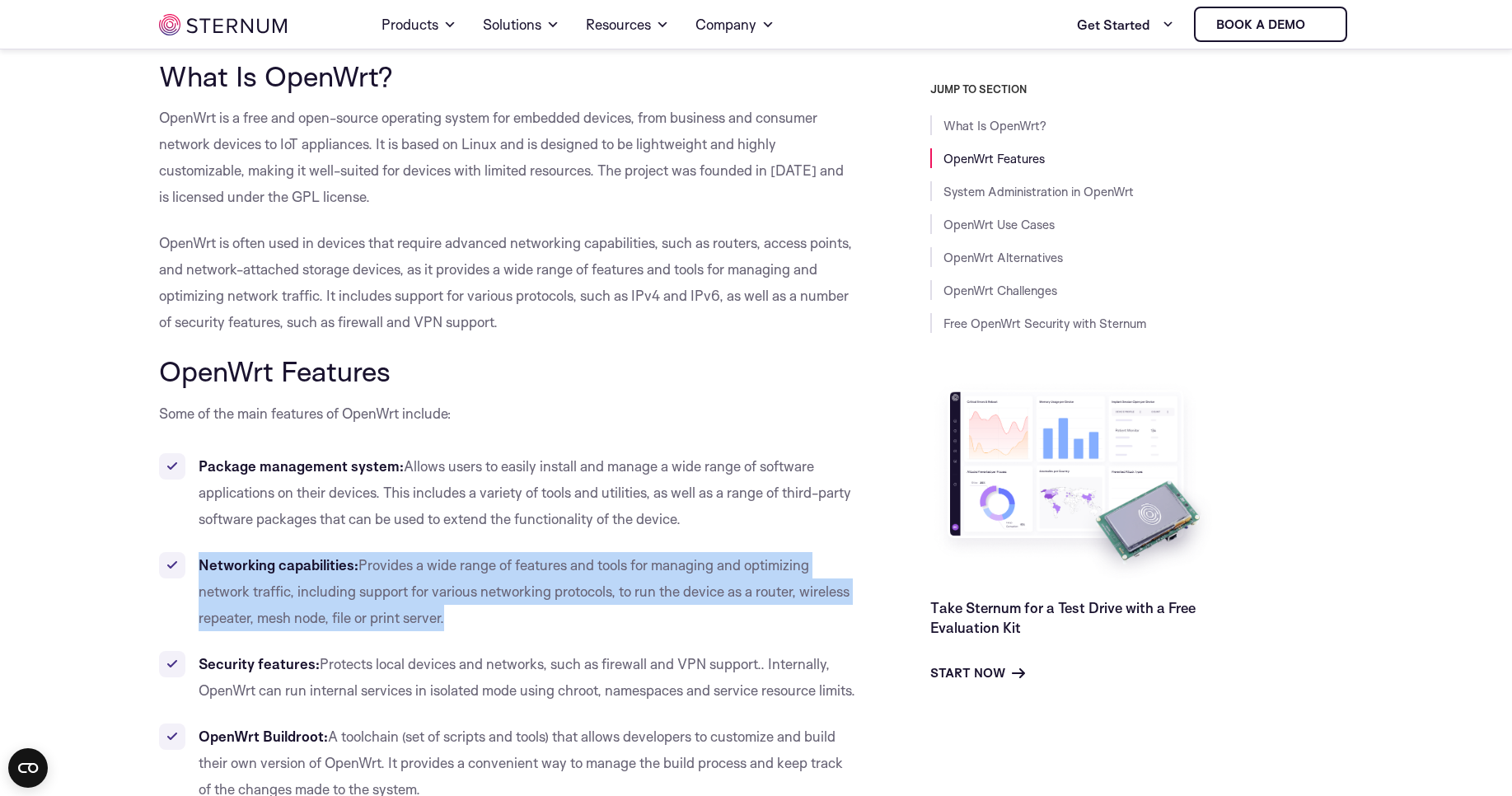
click at [834, 573] on li "Networking capabilities: Provides a wide range of features and tools for managi…" at bounding box center [508, 592] width 697 height 79
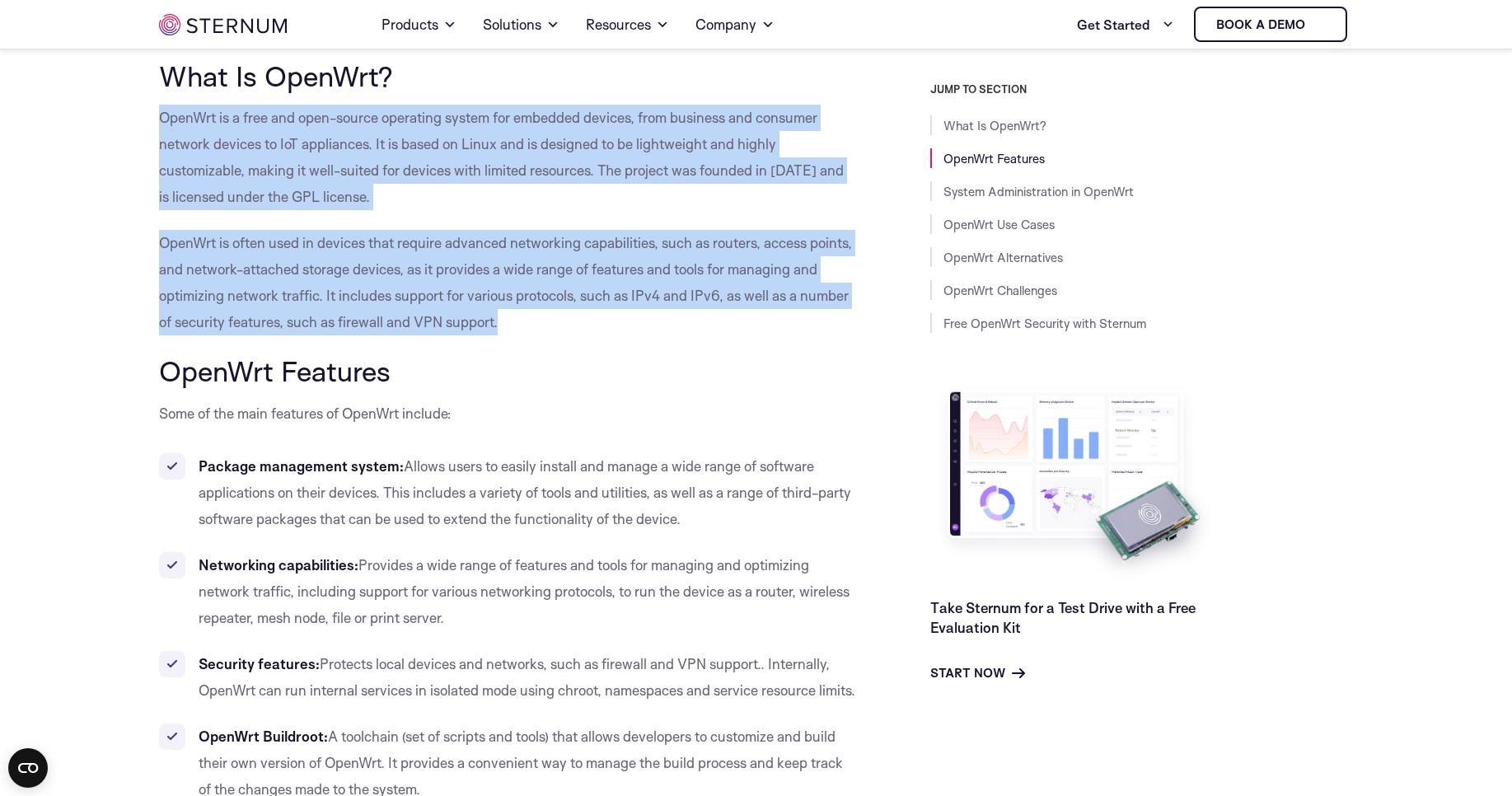
drag, startPoint x: 275, startPoint y: 193, endPoint x: 773, endPoint y: 326, distance: 515.5
click at [771, 326] on p "OpenWrt is often used in devices that require advanced networking capabilities,…" at bounding box center [508, 283] width 697 height 105
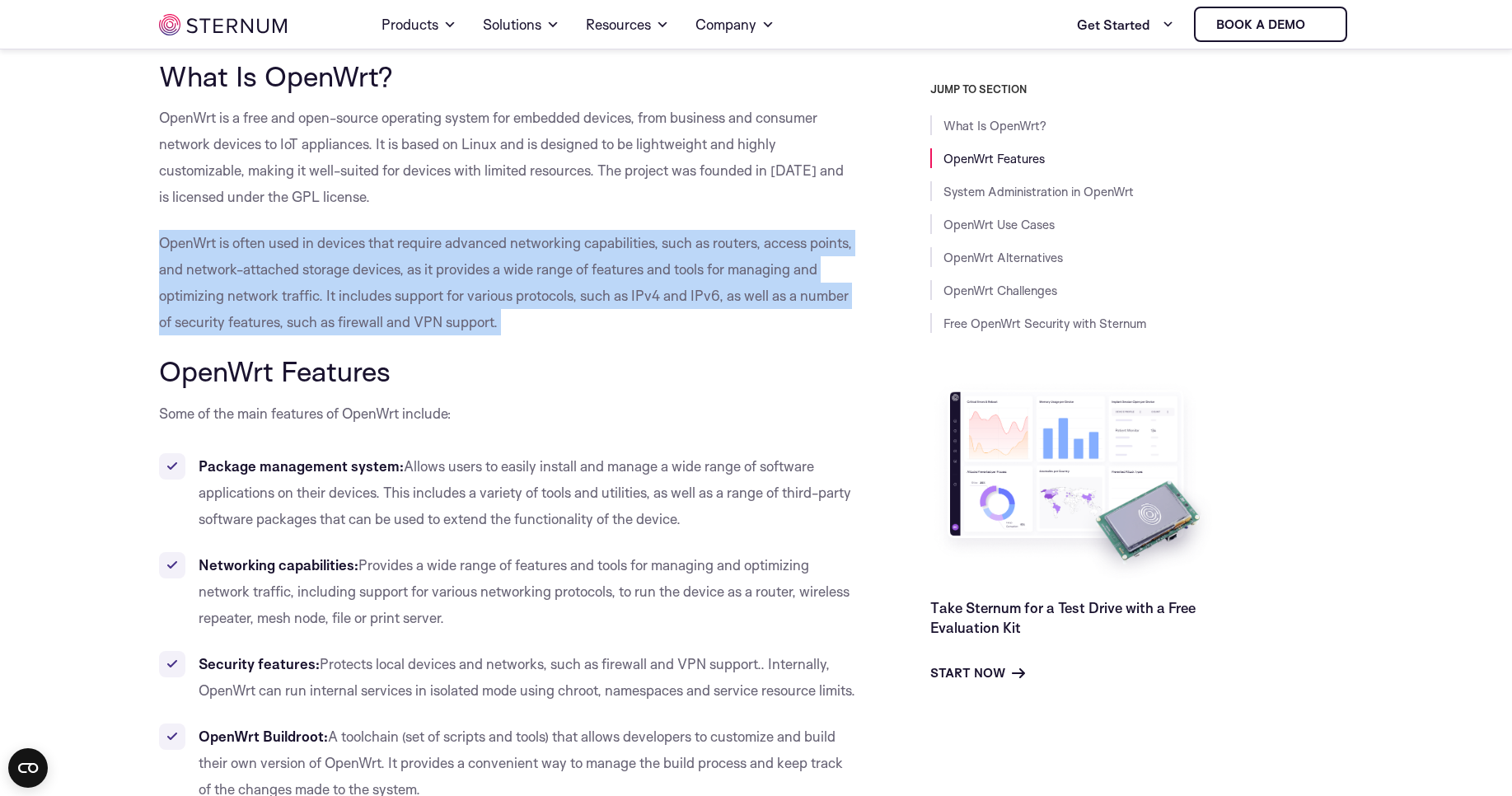
drag, startPoint x: 179, startPoint y: 246, endPoint x: 600, endPoint y: 326, distance: 428.5
click at [421, 240] on p "OpenWrt is often used in devices that require advanced networking capabilities,…" at bounding box center [508, 283] width 697 height 105
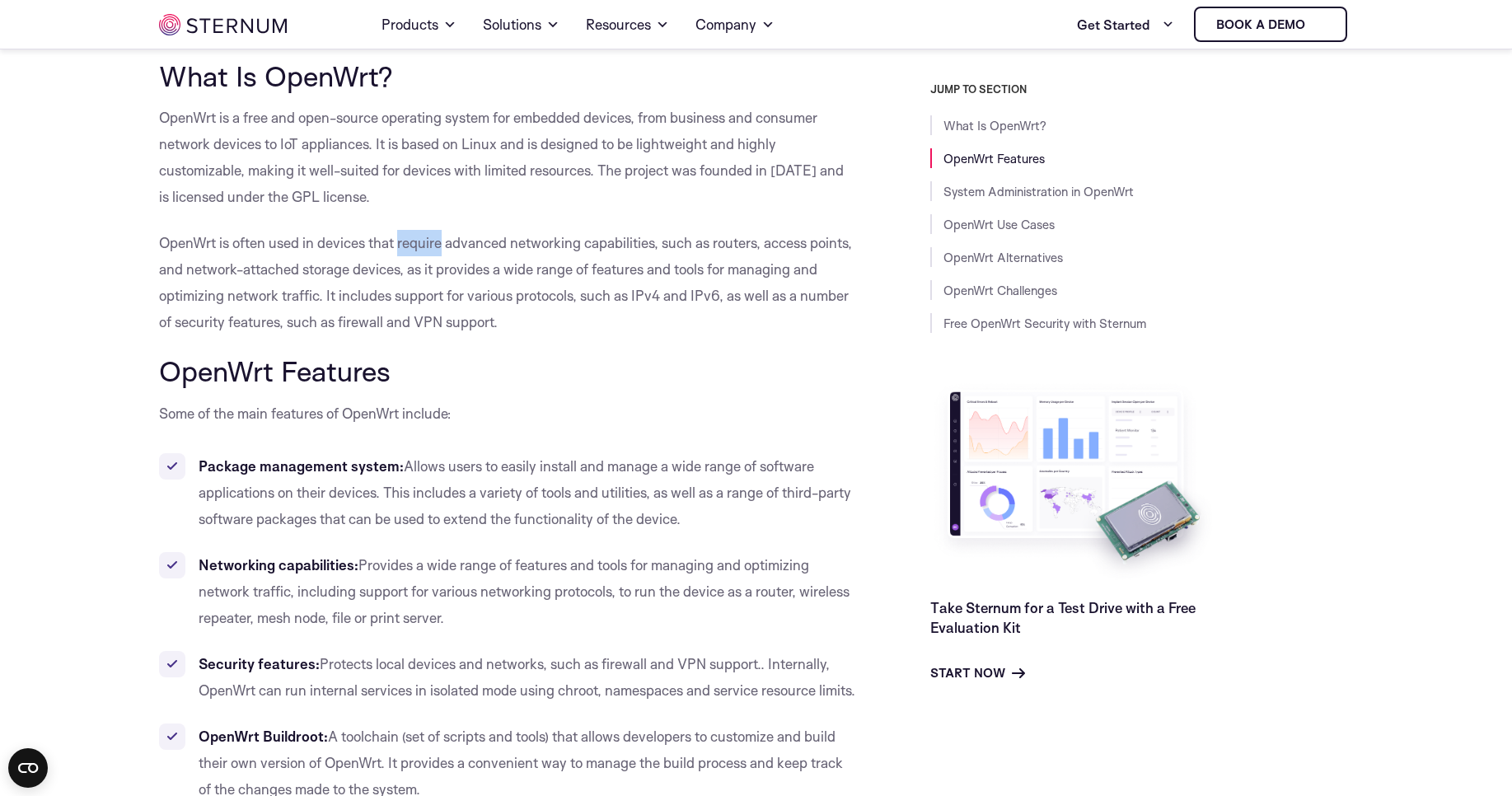
click at [421, 240] on p "OpenWrt is often used in devices that require advanced networking capabilities,…" at bounding box center [508, 283] width 697 height 105
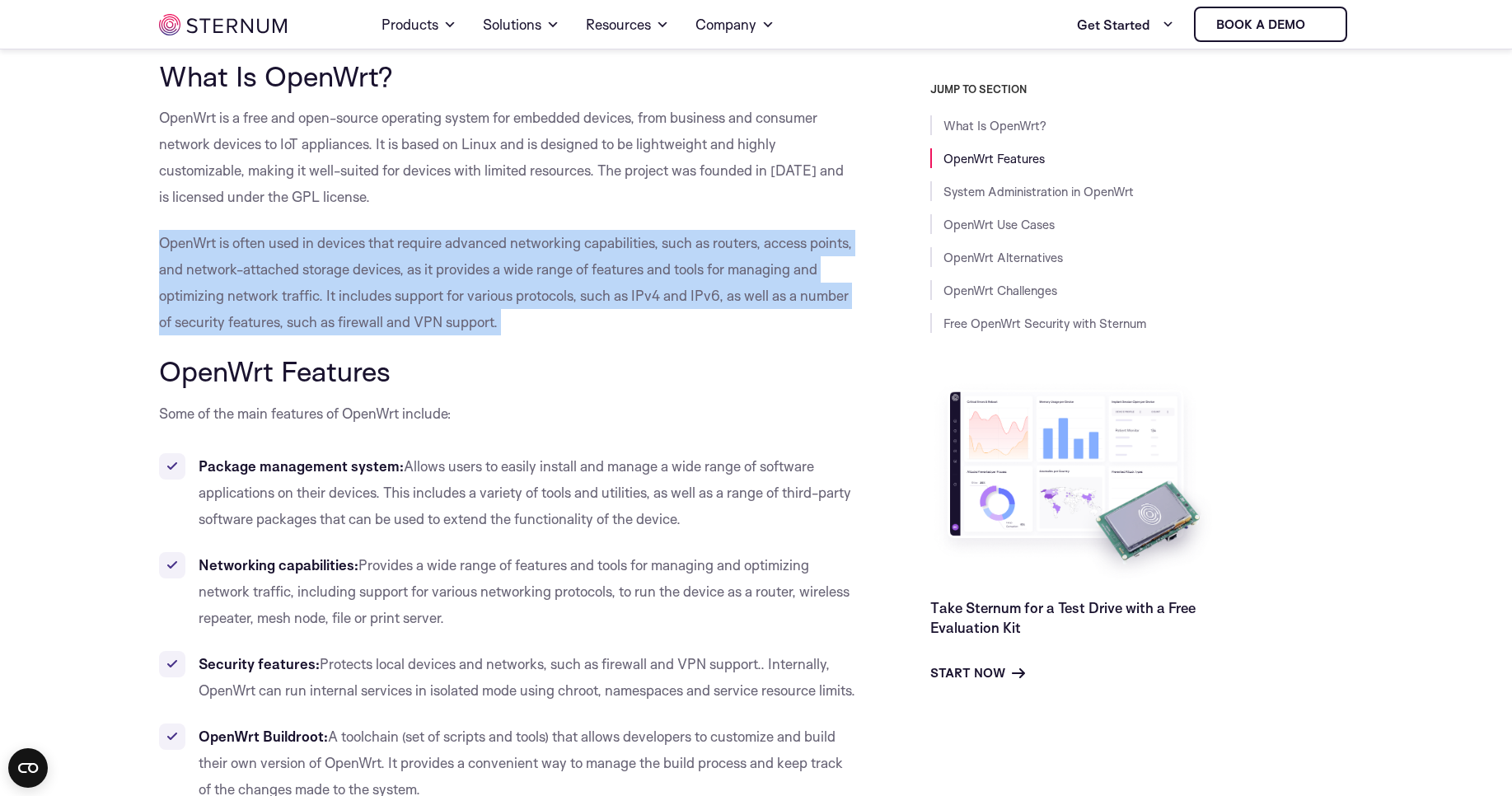
click at [421, 240] on p "OpenWrt is often used in devices that require advanced networking capabilities,…" at bounding box center [508, 283] width 697 height 105
click at [421, 241] on p "OpenWrt is often used in devices that require advanced networking capabilities,…" at bounding box center [508, 283] width 697 height 105
click at [421, 238] on p "OpenWrt is often used in devices that require advanced networking capabilities,…" at bounding box center [508, 283] width 697 height 105
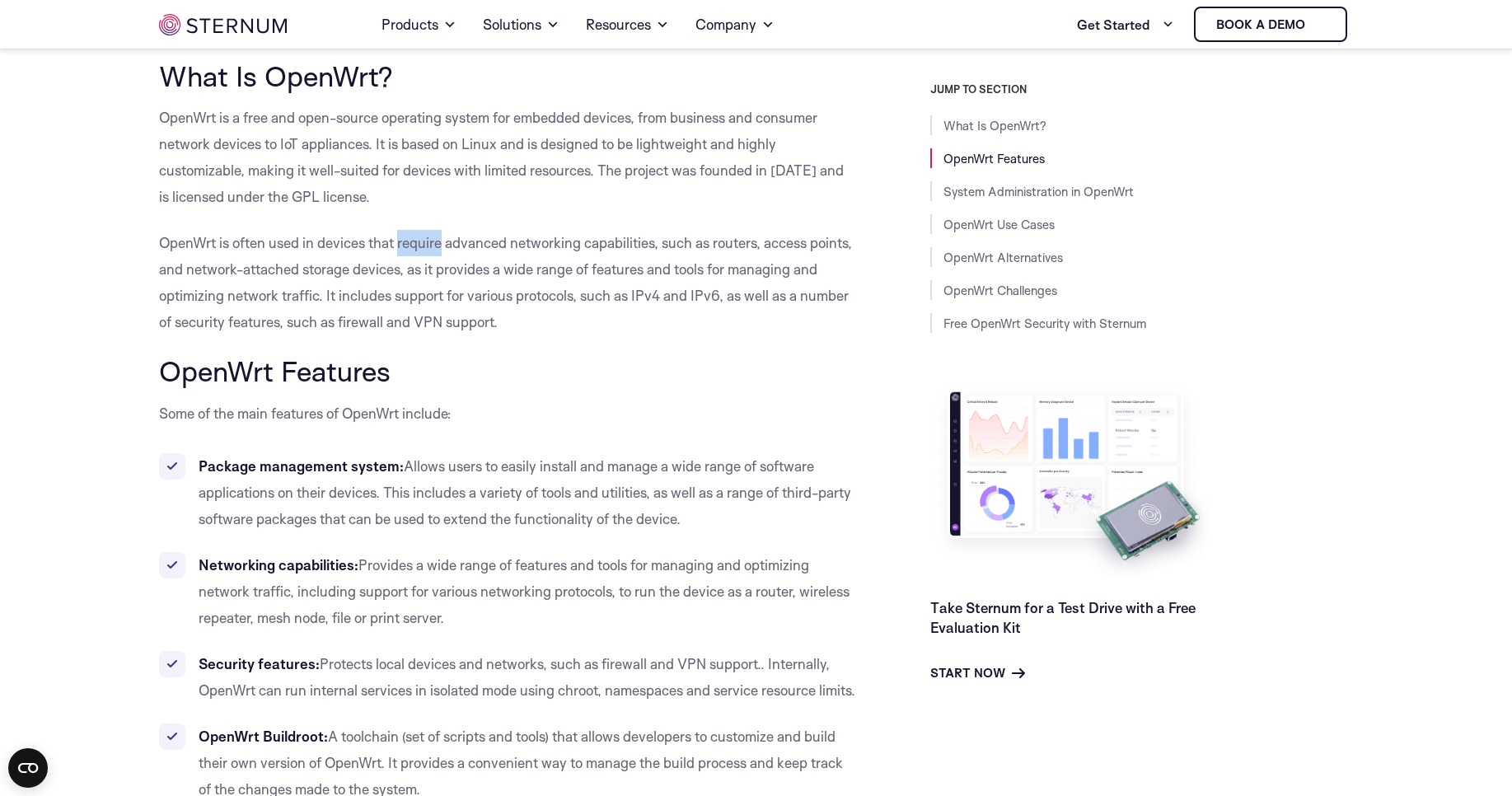
click at [421, 238] on p "OpenWrt is often used in devices that require advanced networking capabilities,…" at bounding box center [508, 283] width 697 height 105
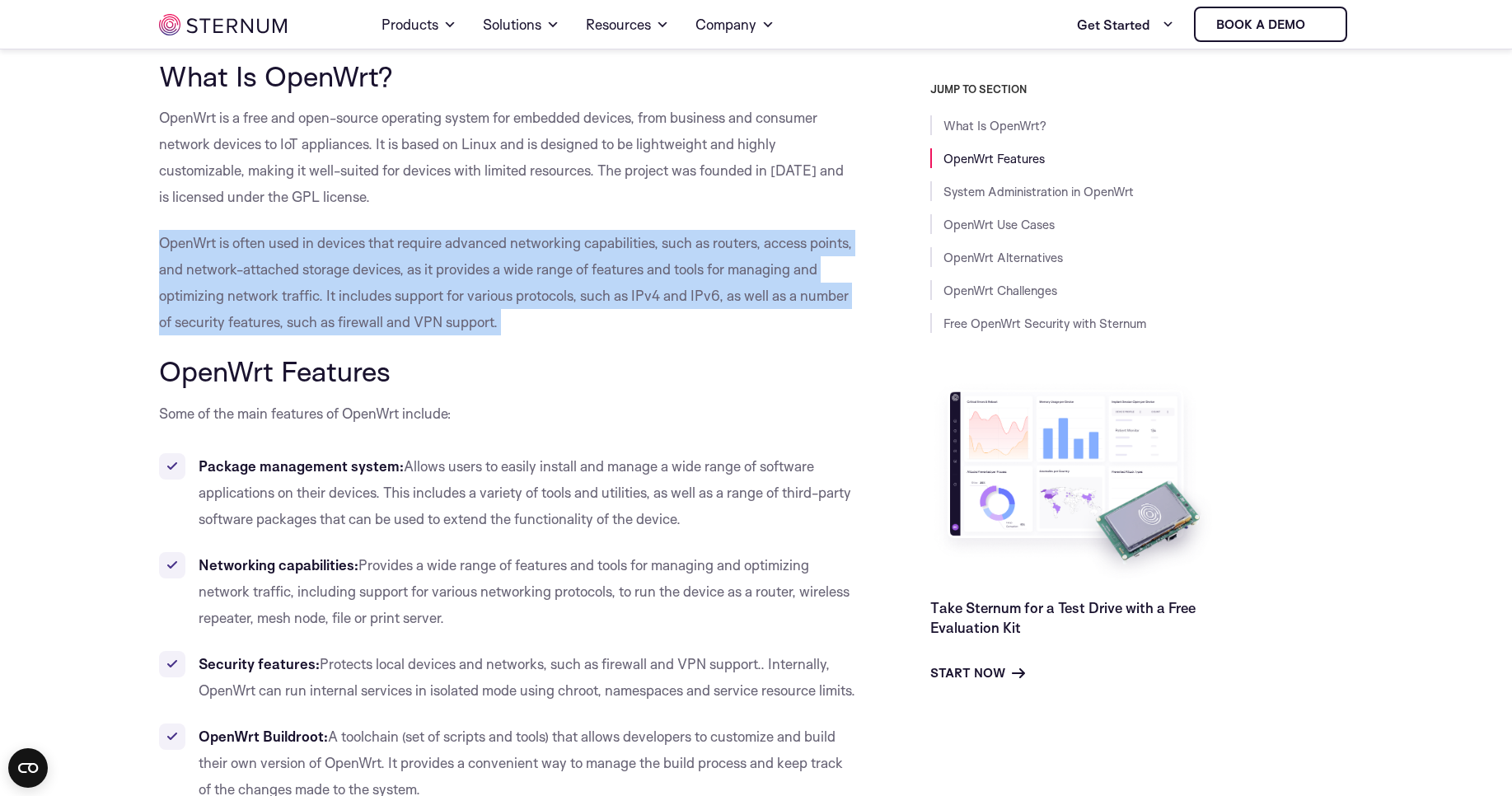
click at [421, 238] on p "OpenWrt is often used in devices that require advanced networking capabilities,…" at bounding box center [508, 283] width 697 height 105
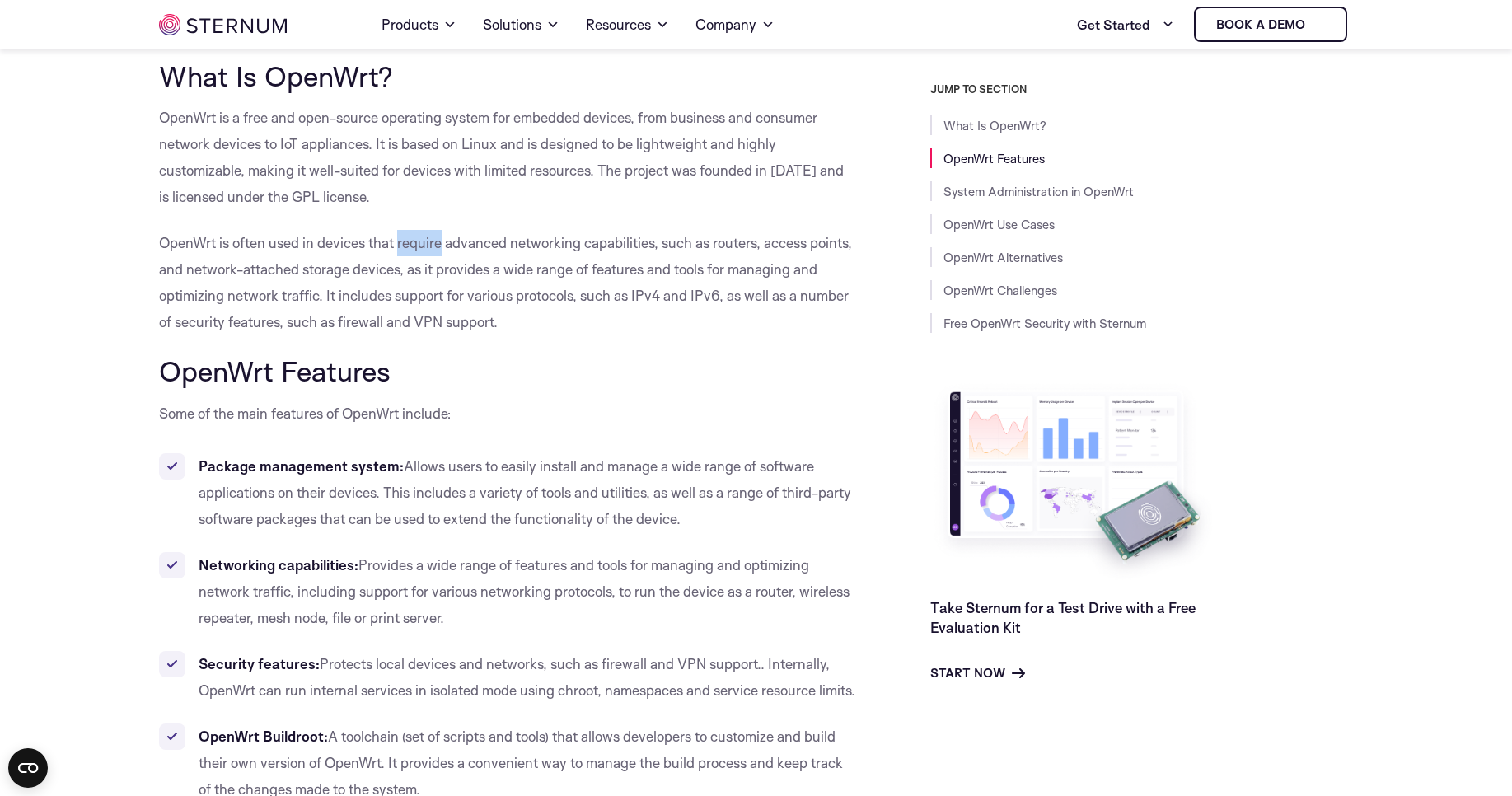
click at [421, 238] on p "OpenWrt is often used in devices that require advanced networking capabilities,…" at bounding box center [508, 283] width 697 height 105
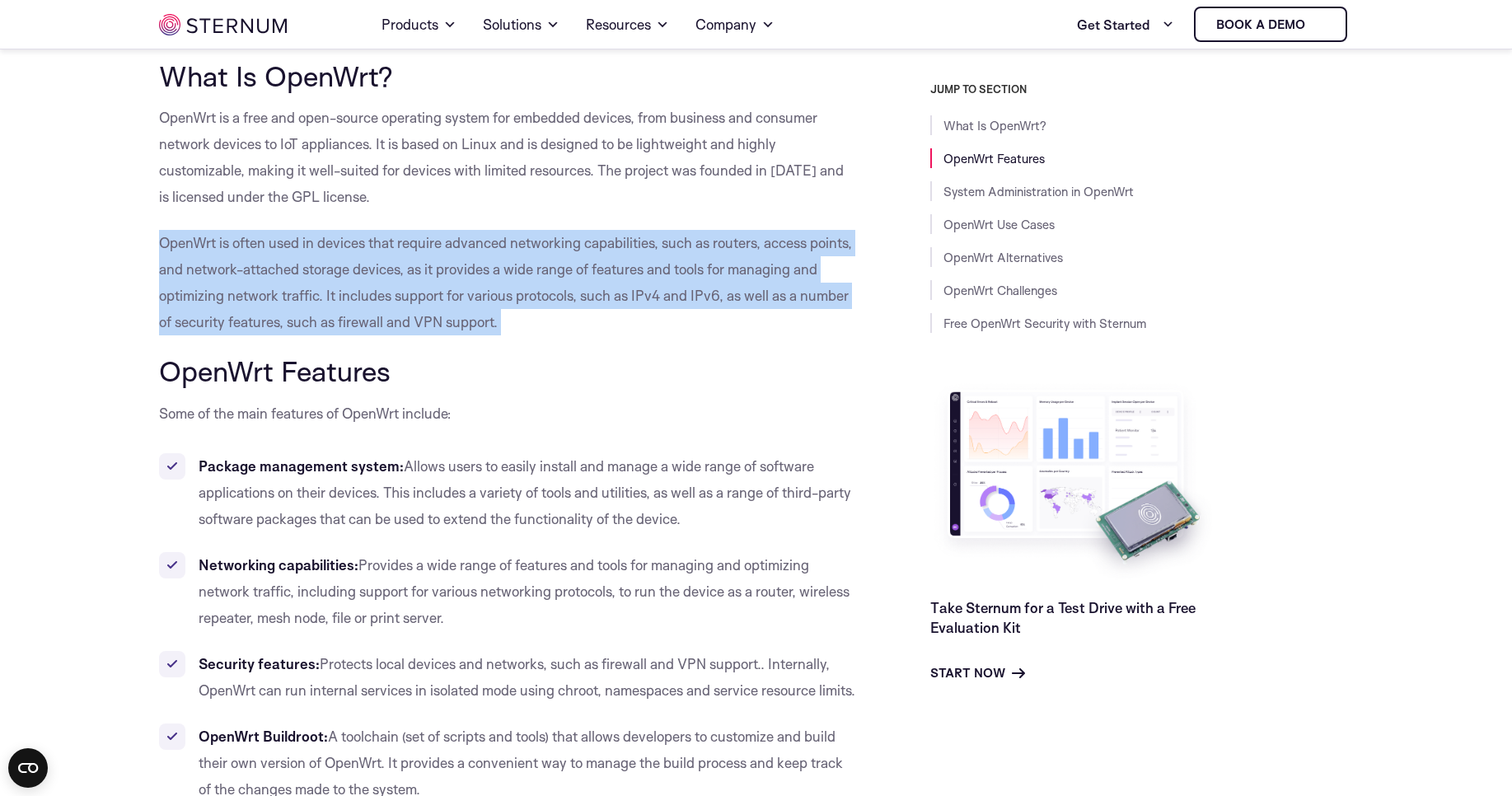
click at [421, 238] on p "OpenWrt is often used in devices that require advanced networking capabilities,…" at bounding box center [508, 283] width 697 height 105
click at [241, 239] on p "OpenWrt is often used in devices that require advanced networking capabilities,…" at bounding box center [508, 283] width 697 height 105
